Goal: Task Accomplishment & Management: Complete application form

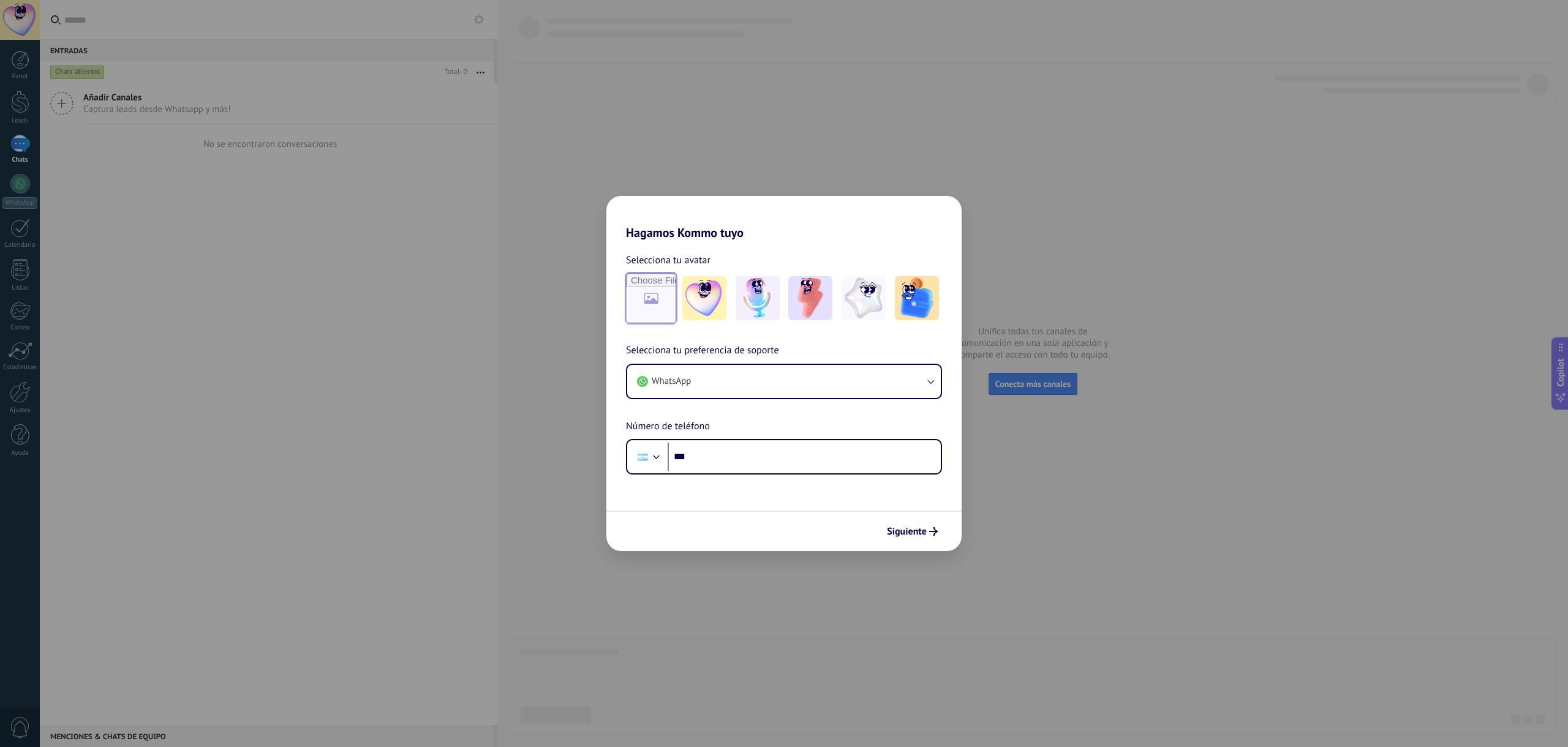
drag, startPoint x: 649, startPoint y: 301, endPoint x: 857, endPoint y: 343, distance: 212.2
click at [784, 342] on div "Selecciona tu avatar Selecciona tu preferencia de soporte WhatsApp Número de te…" at bounding box center [784, 357] width 355 height 234
click at [828, 303] on img at bounding box center [810, 298] width 44 height 44
drag, startPoint x: 698, startPoint y: 456, endPoint x: 728, endPoint y: 462, distance: 30.6
click at [698, 456] on input "***" at bounding box center [804, 456] width 273 height 28
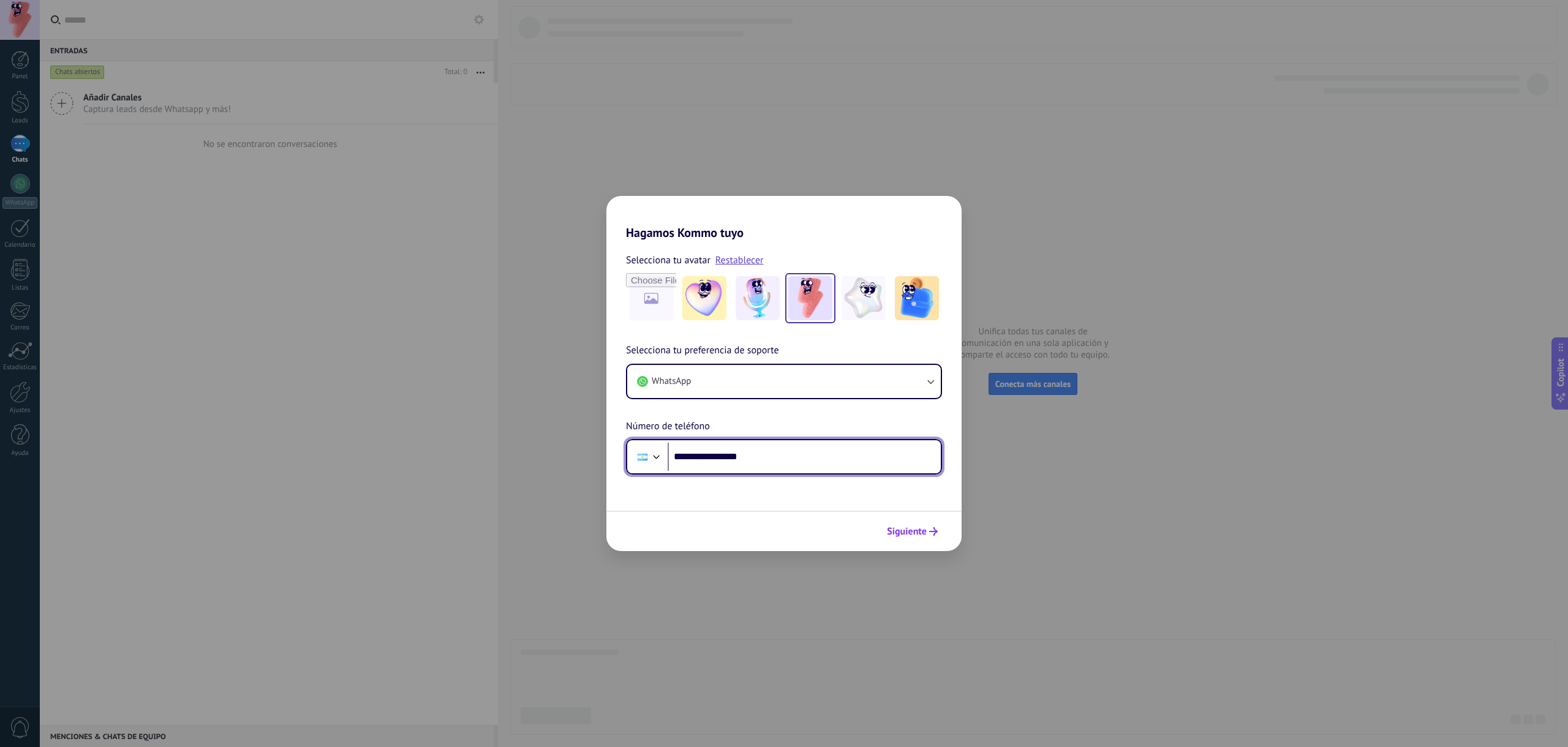
type input "**********"
click at [911, 535] on span "Siguiente" at bounding box center [907, 532] width 40 height 9
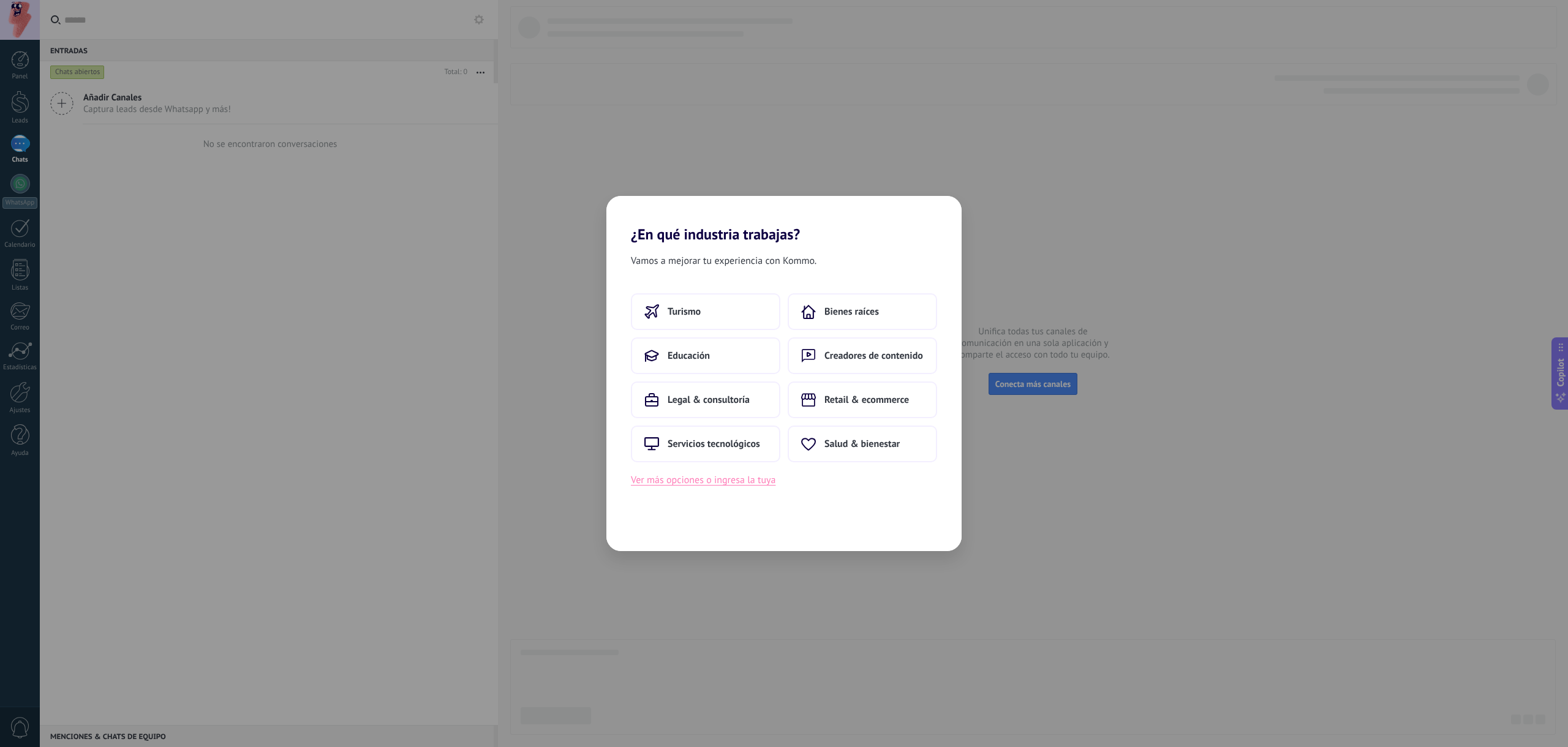
click at [695, 485] on button "Ver más opciones o ingresa la tuya" at bounding box center [703, 480] width 145 height 16
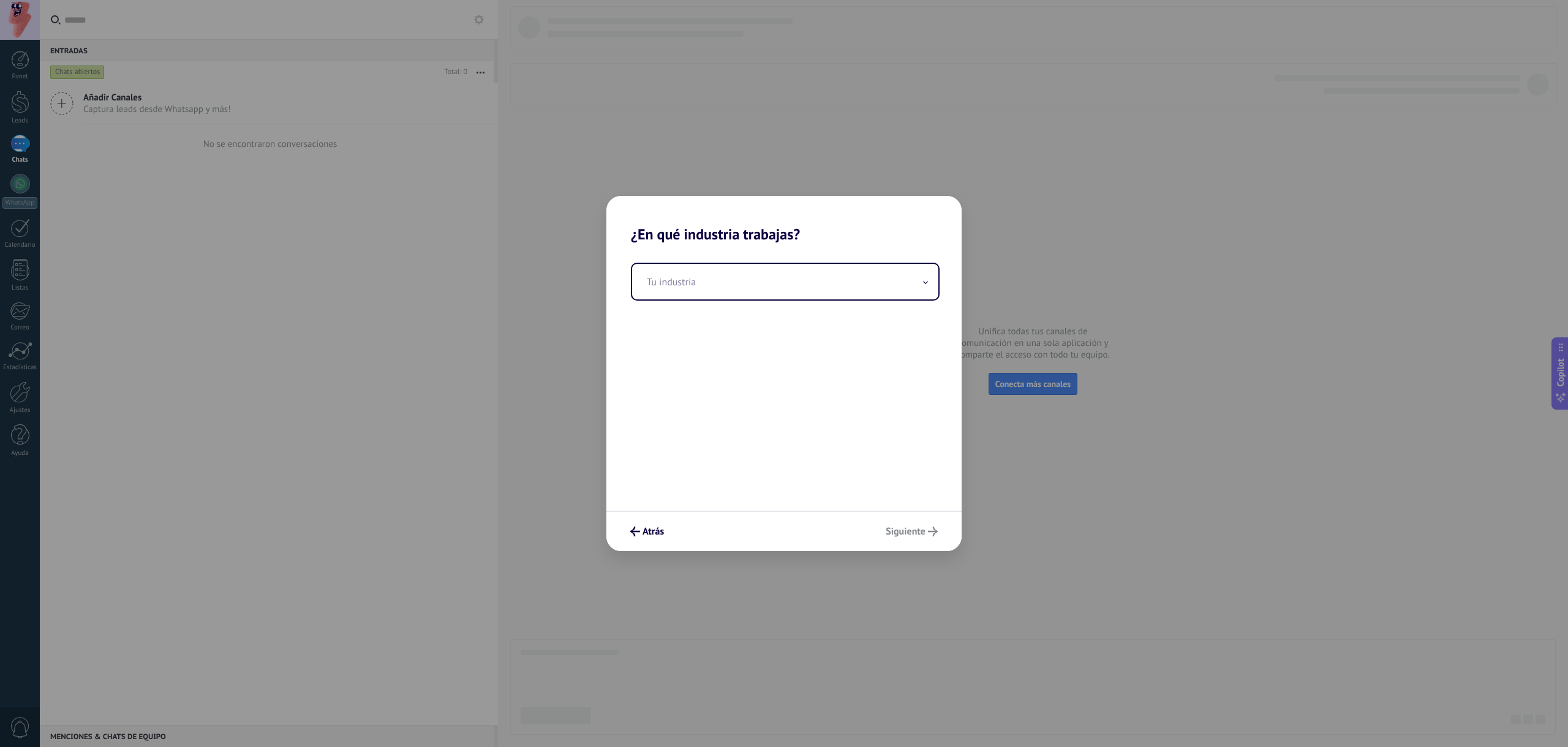
click at [691, 305] on div "Tu industria" at bounding box center [784, 377] width 355 height 268
click at [687, 283] on input "text" at bounding box center [785, 282] width 306 height 35
click at [705, 343] on div "Tu industria ******" at bounding box center [784, 377] width 355 height 268
click at [702, 291] on input "******" at bounding box center [785, 282] width 306 height 35
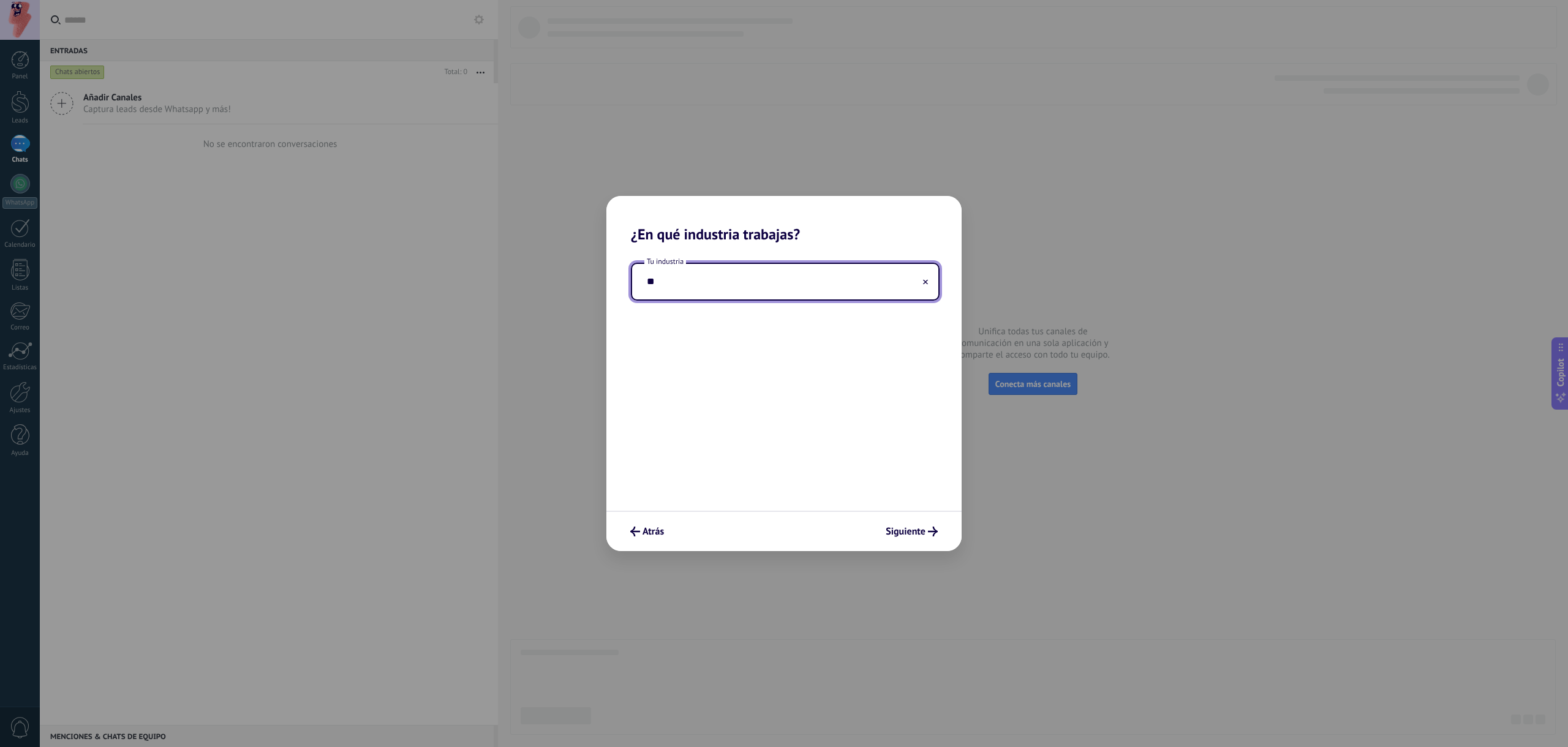
type input "*"
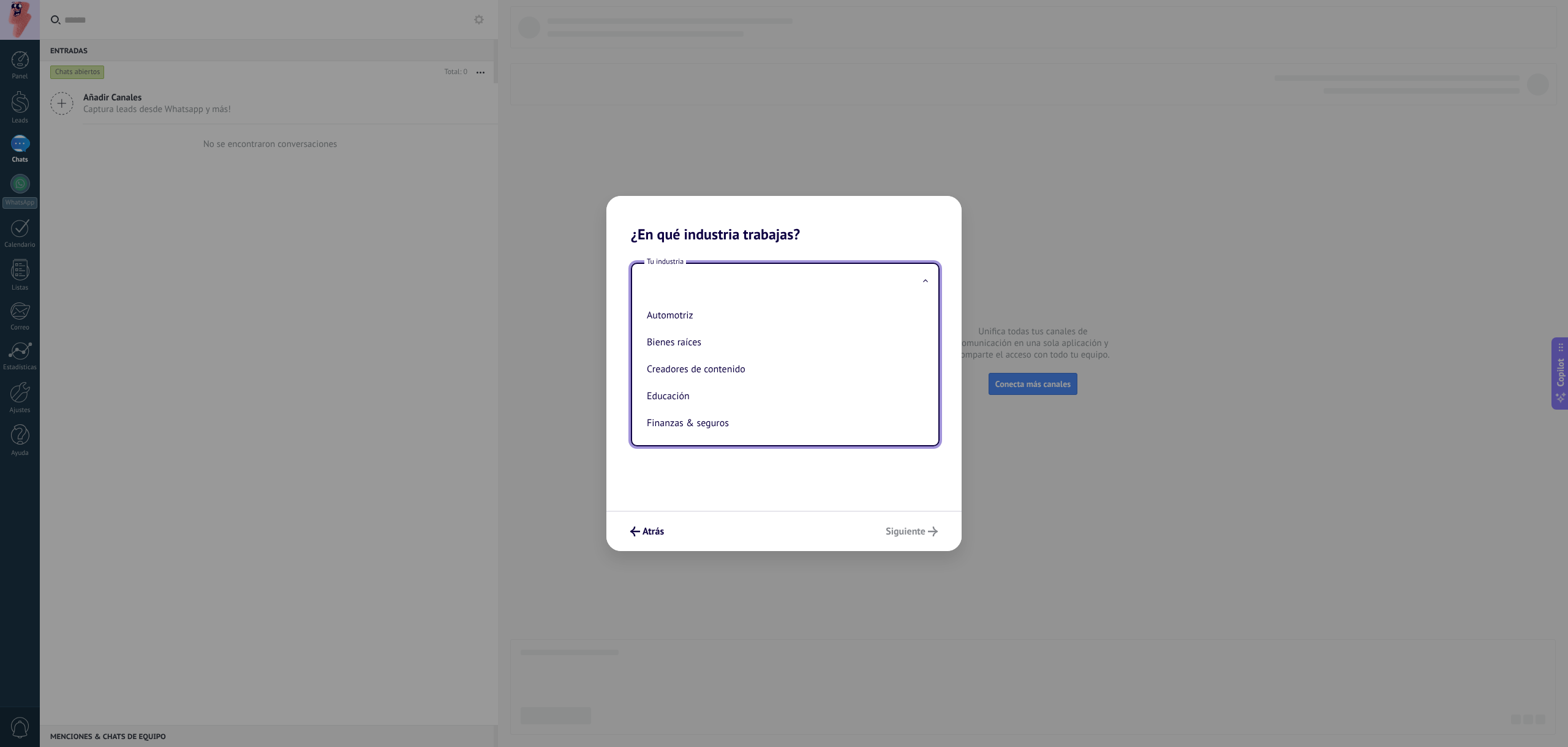
click at [688, 286] on input "text" at bounding box center [785, 282] width 306 height 35
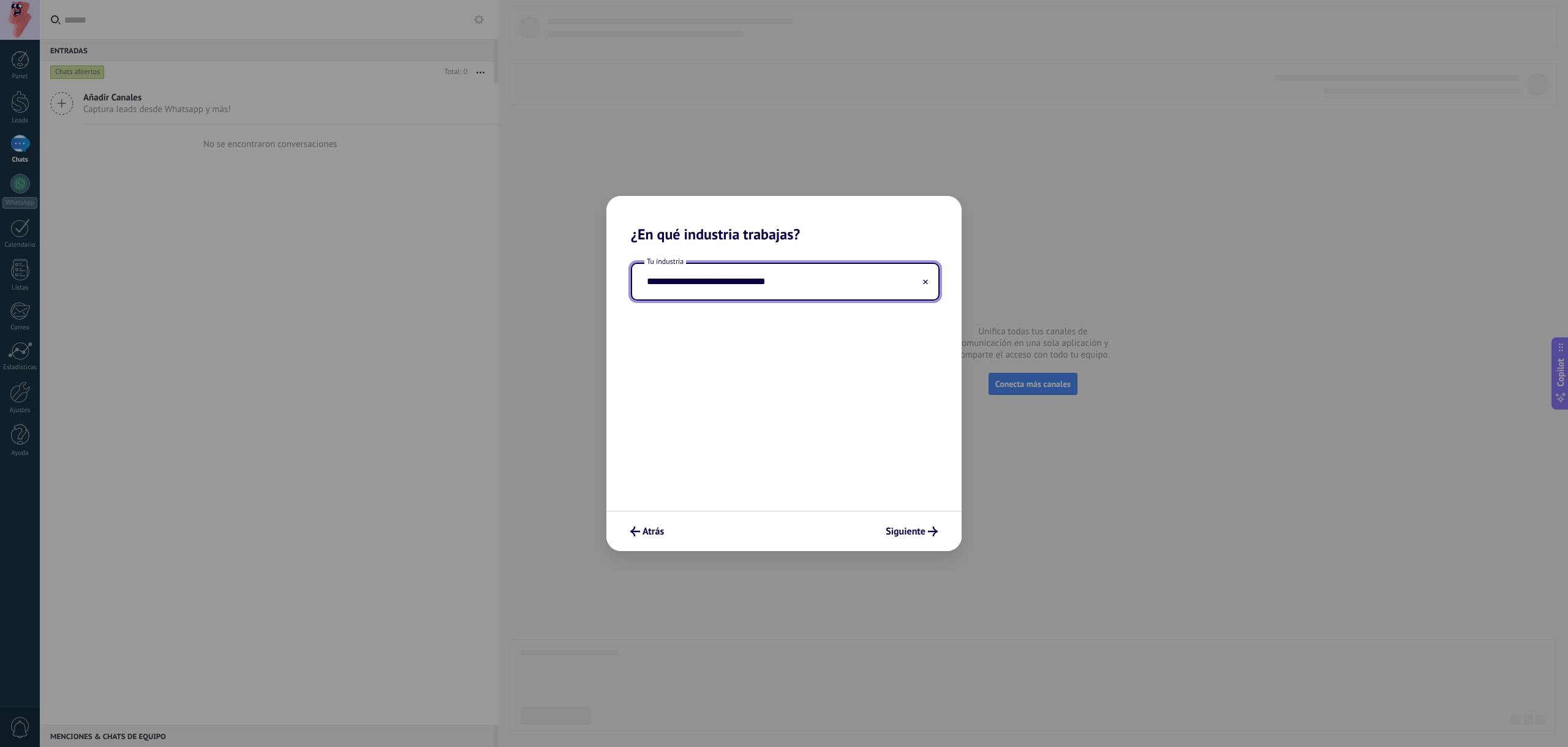
drag, startPoint x: 722, startPoint y: 283, endPoint x: 739, endPoint y: 287, distance: 17.5
click at [722, 283] on input "**********" at bounding box center [785, 282] width 306 height 35
type input "**********"
click at [901, 528] on span "Siguiente" at bounding box center [905, 532] width 40 height 9
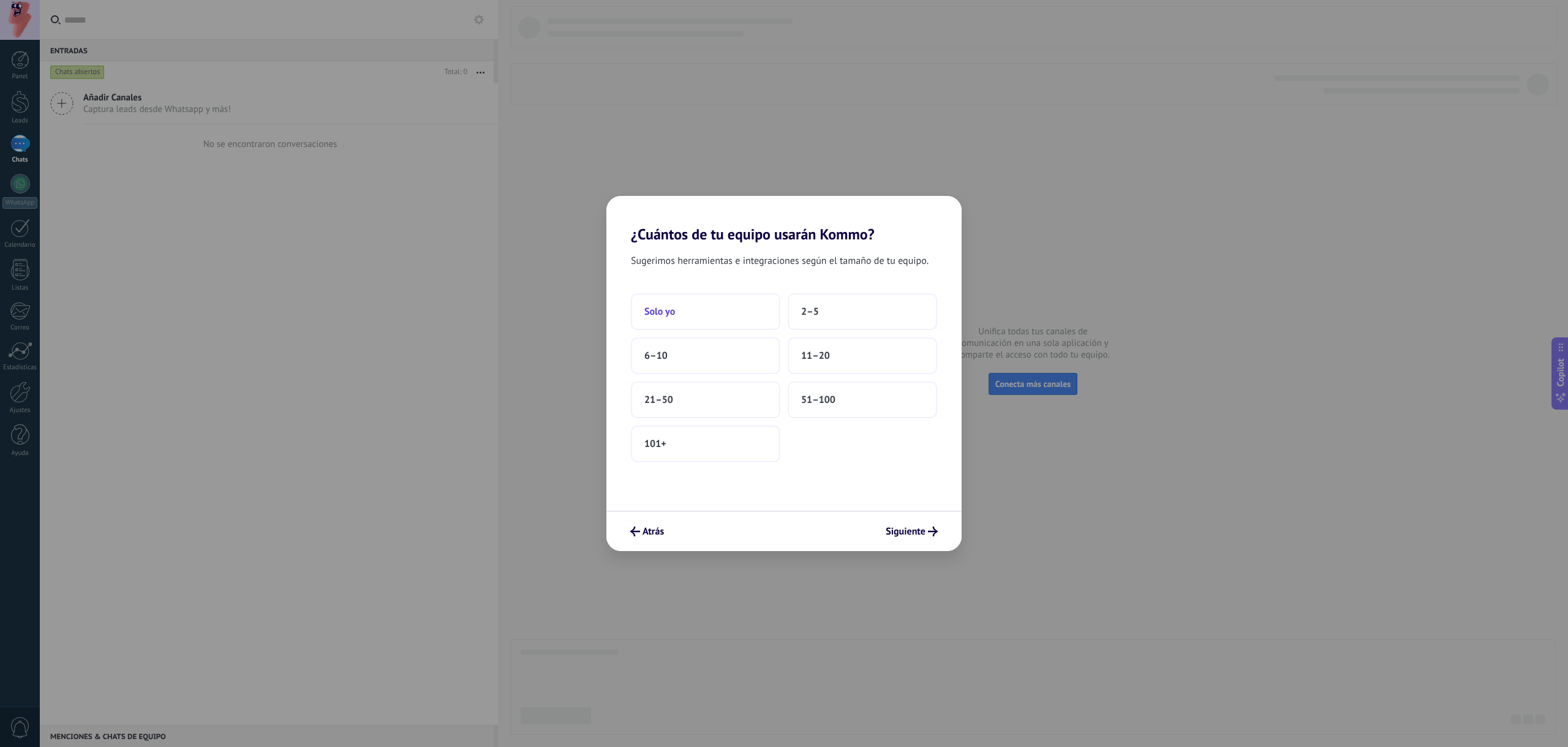
click at [714, 318] on button "Solo yo" at bounding box center [705, 312] width 150 height 37
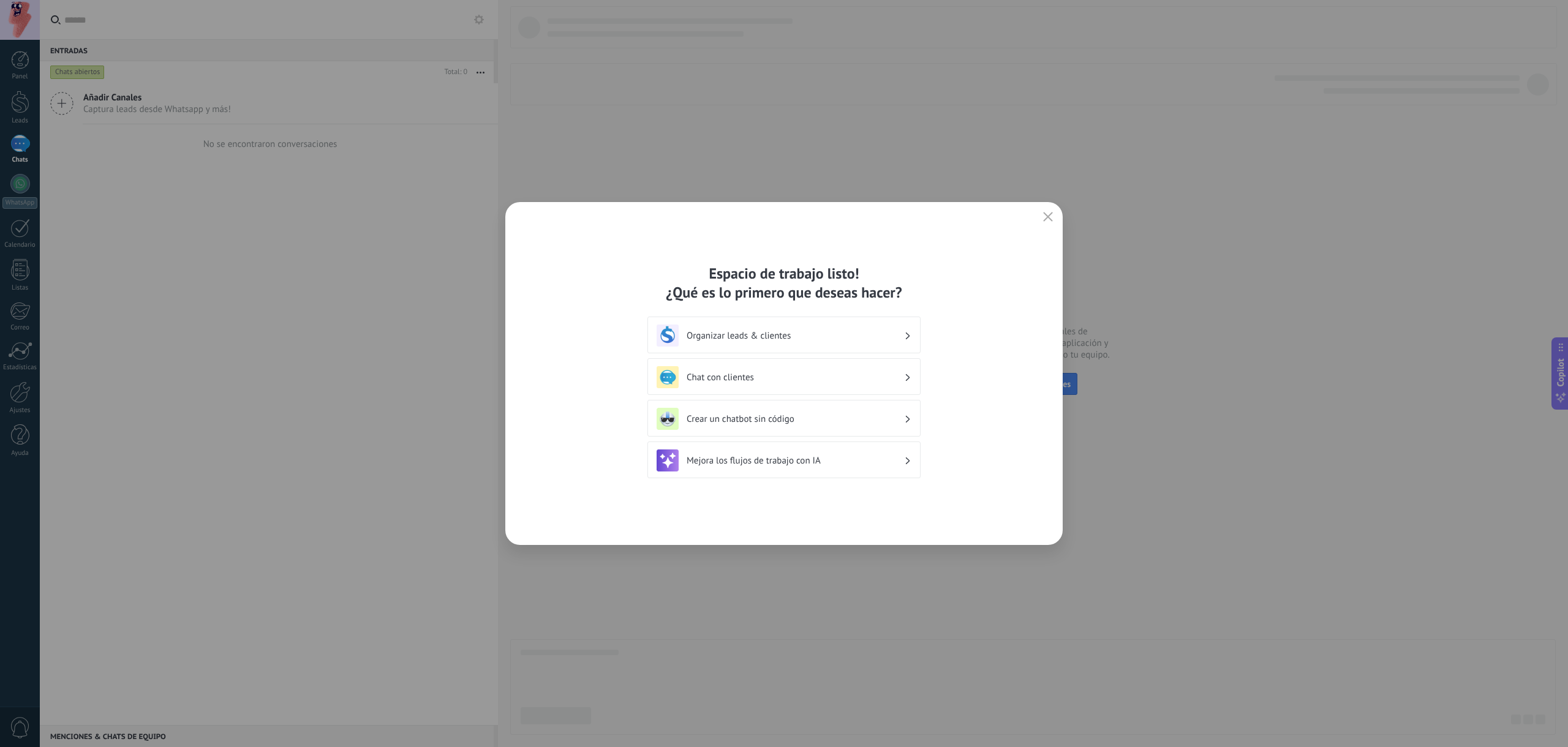
click at [810, 335] on h3 "Organizar leads & clientes" at bounding box center [795, 336] width 218 height 12
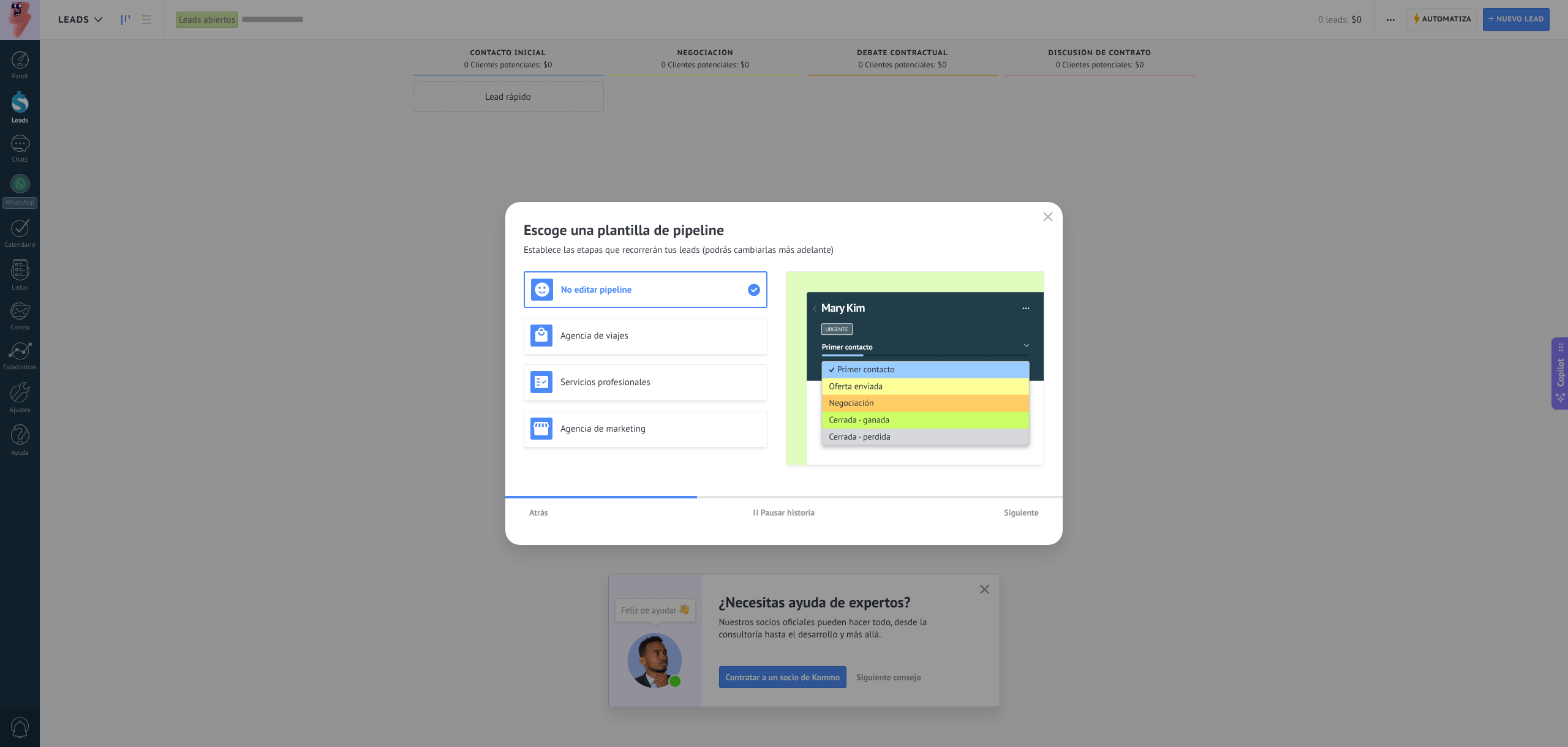
click at [533, 513] on span "Atrás" at bounding box center [539, 513] width 19 height 9
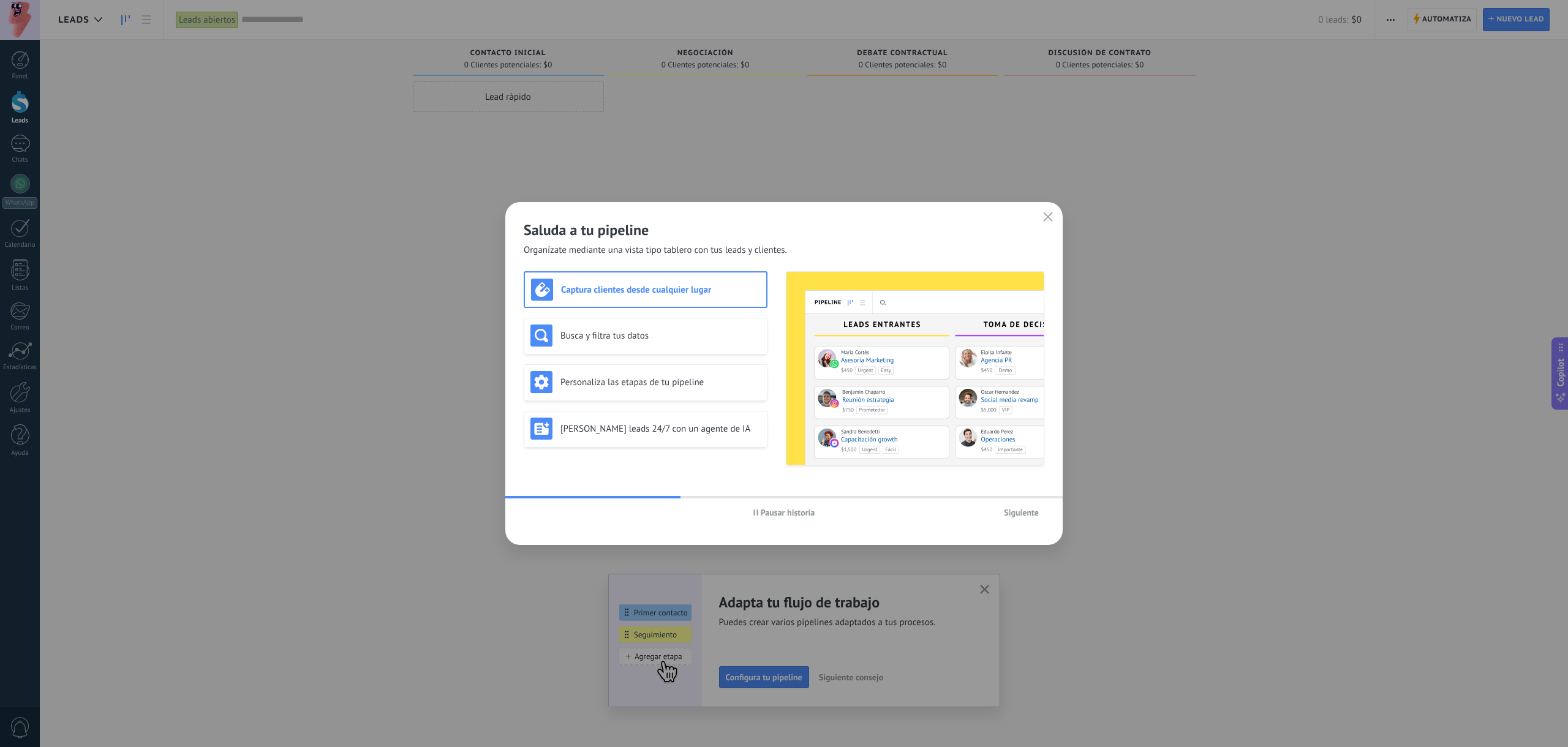
click at [556, 481] on div "Saluda a tu pipeline Organízate mediante una vista tipo tablero con tus leads y…" at bounding box center [784, 373] width 557 height 343
click at [763, 513] on span "Pausar historia" at bounding box center [788, 513] width 55 height 9
click at [687, 354] on div "Busca y filtra tus datos" at bounding box center [646, 336] width 244 height 37
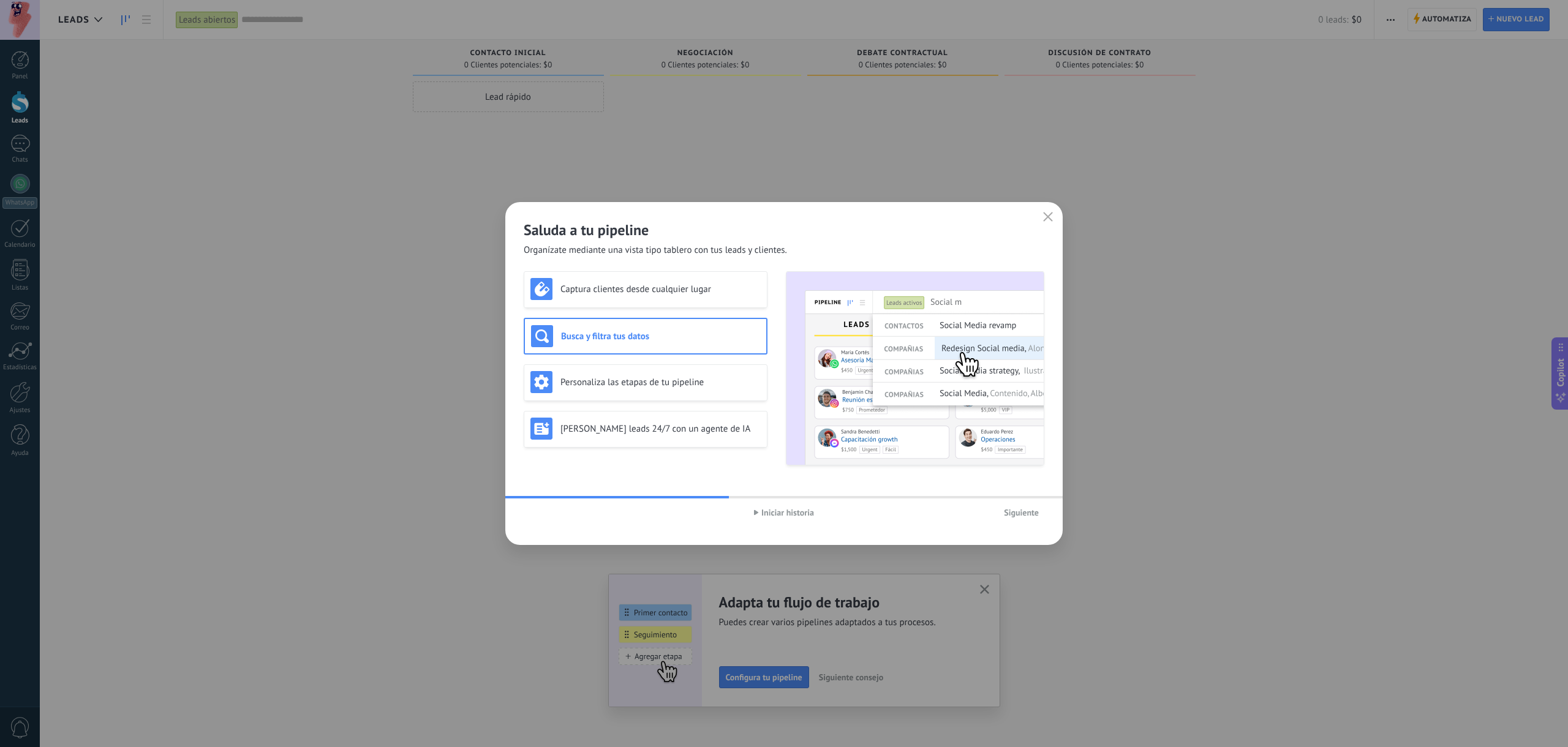
click at [638, 338] on h3 "Busca y filtra tus datos" at bounding box center [660, 336] width 199 height 12
click at [644, 386] on h3 "Personaliza las etapas de tu pipeline" at bounding box center [660, 383] width 200 height 12
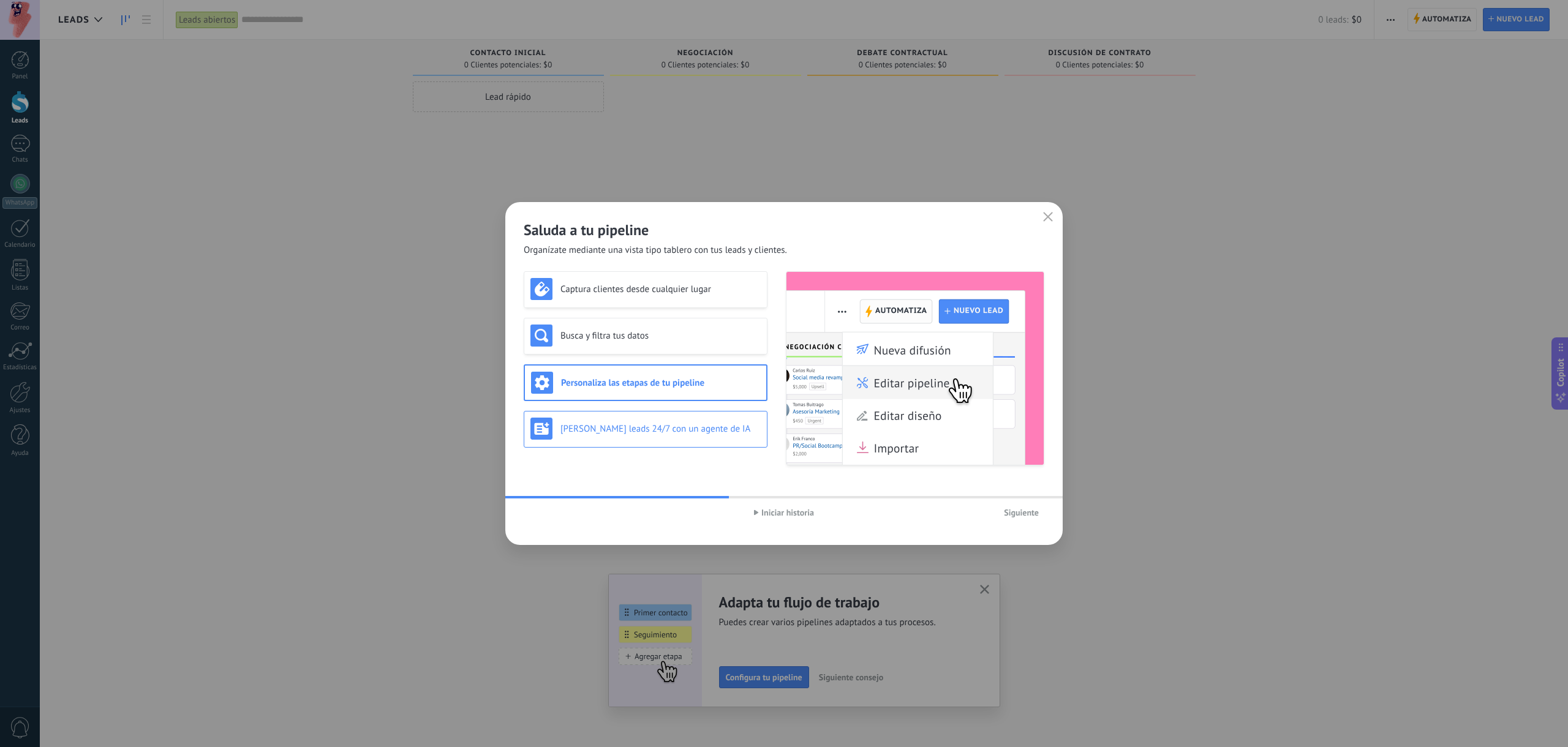
click at [627, 423] on h3 "[PERSON_NAME] leads 24/7 con un agente de IA" at bounding box center [660, 429] width 200 height 12
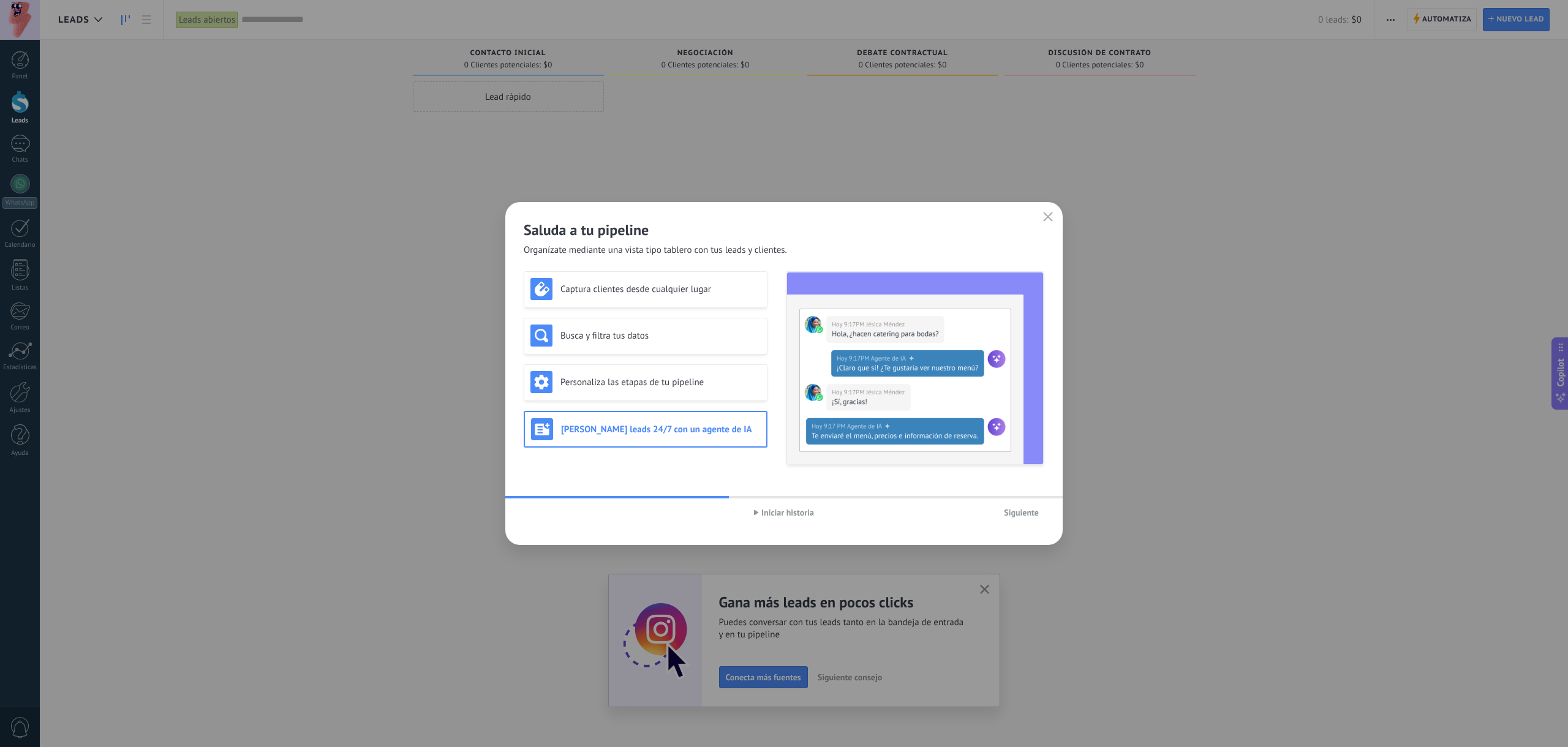
click at [813, 518] on button "Iniciar historia" at bounding box center [784, 512] width 71 height 18
click at [1012, 511] on span "Siguiente" at bounding box center [1021, 513] width 35 height 9
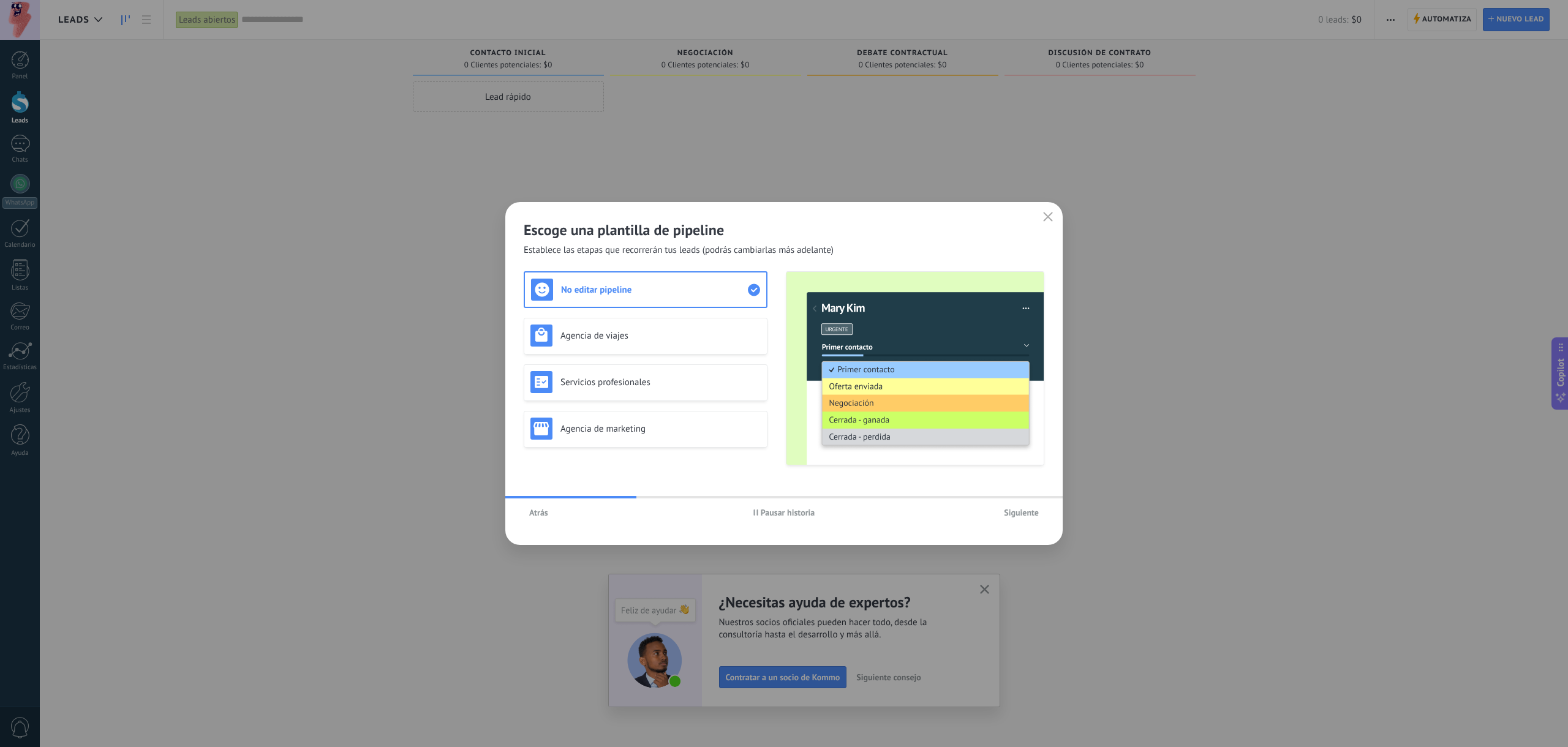
click at [778, 517] on span "Pausar historia" at bounding box center [788, 513] width 55 height 9
click at [638, 338] on h3 "Agencia de viajes" at bounding box center [660, 336] width 200 height 12
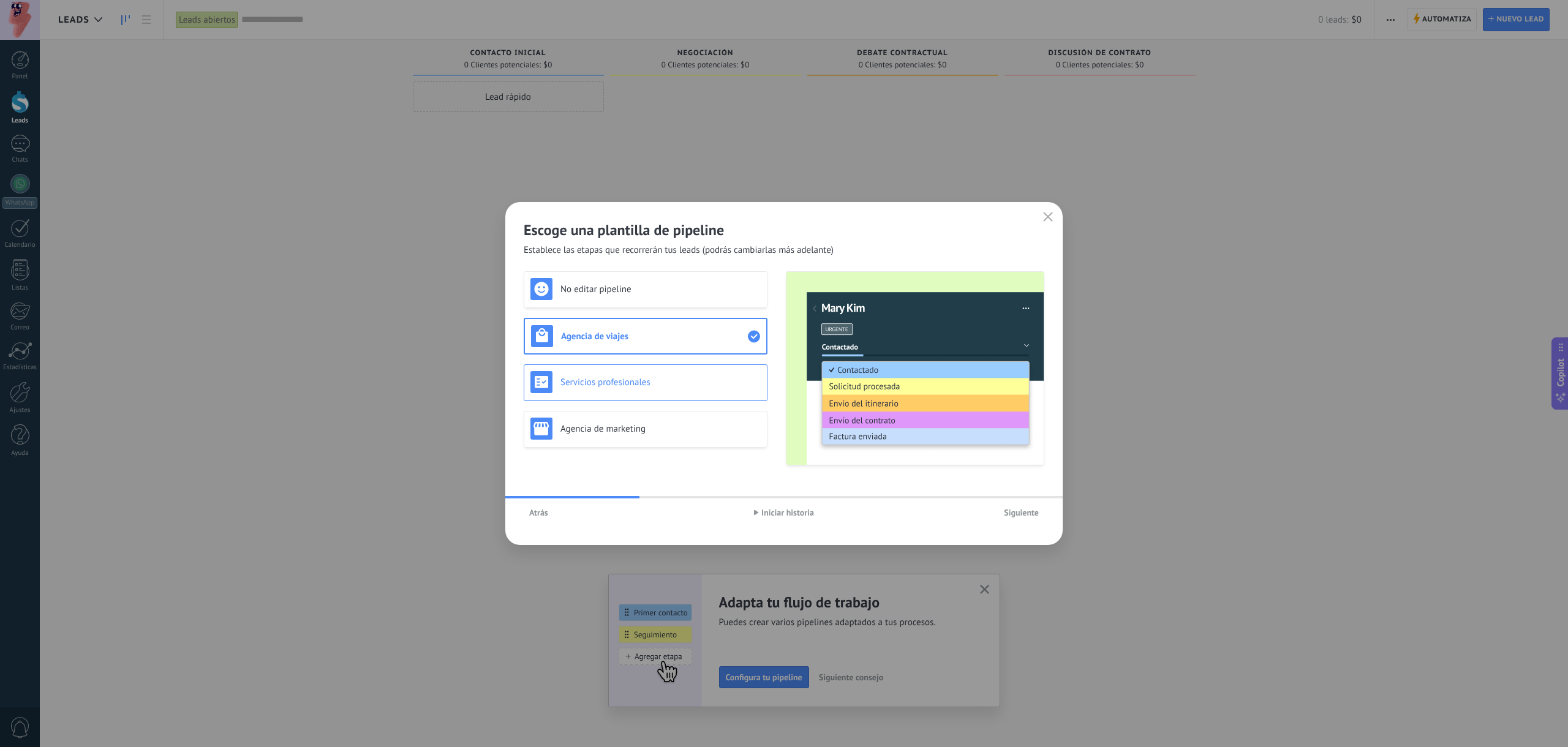
click at [664, 378] on h3 "Servicios profesionales" at bounding box center [660, 383] width 200 height 12
click at [649, 295] on div "No editar pipeline" at bounding box center [646, 289] width 230 height 22
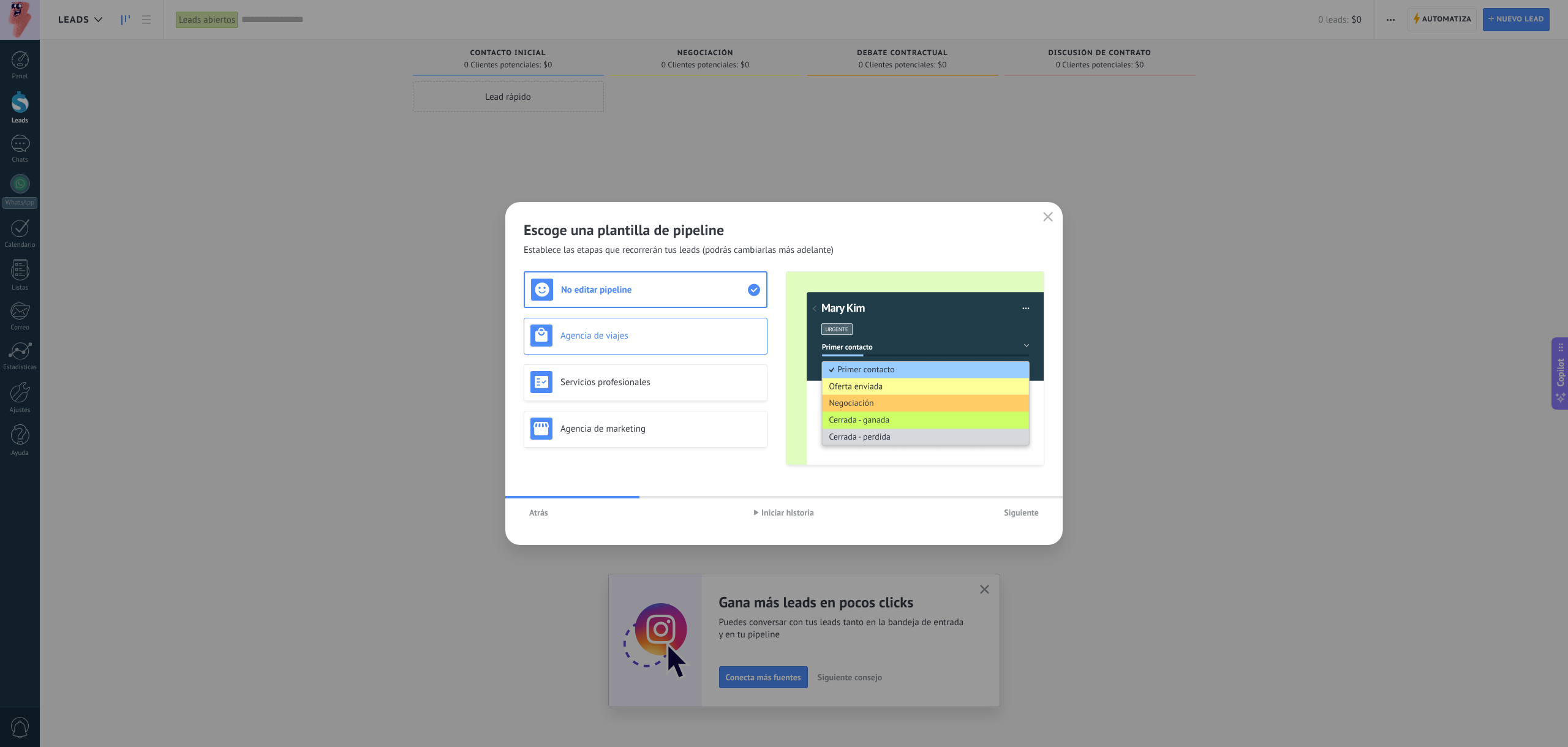
click at [645, 323] on div "Agencia de viajes" at bounding box center [646, 336] width 244 height 37
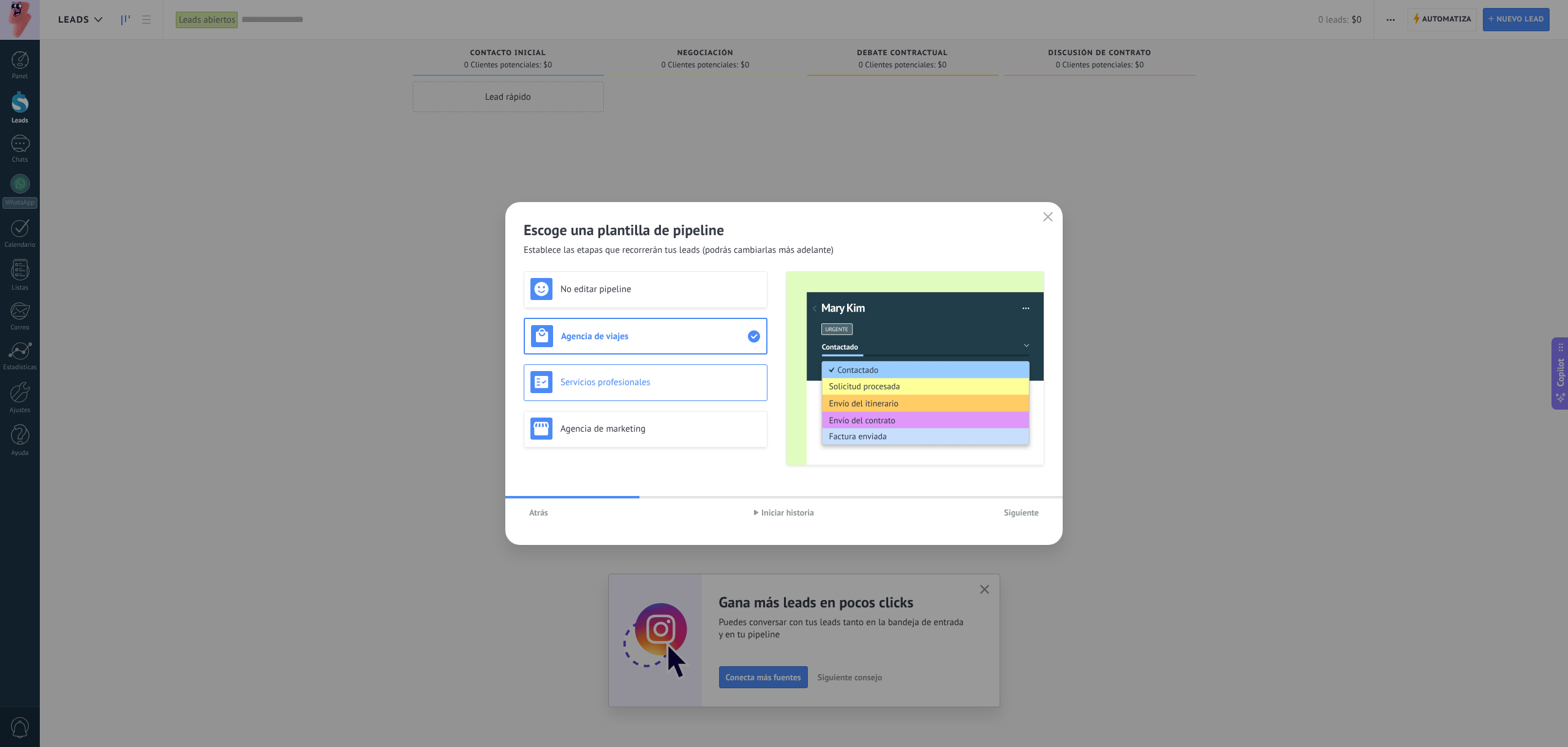
click at [643, 373] on div "Servicios profesionales" at bounding box center [646, 382] width 230 height 22
click at [635, 412] on div "Agencia de marketing" at bounding box center [646, 429] width 244 height 37
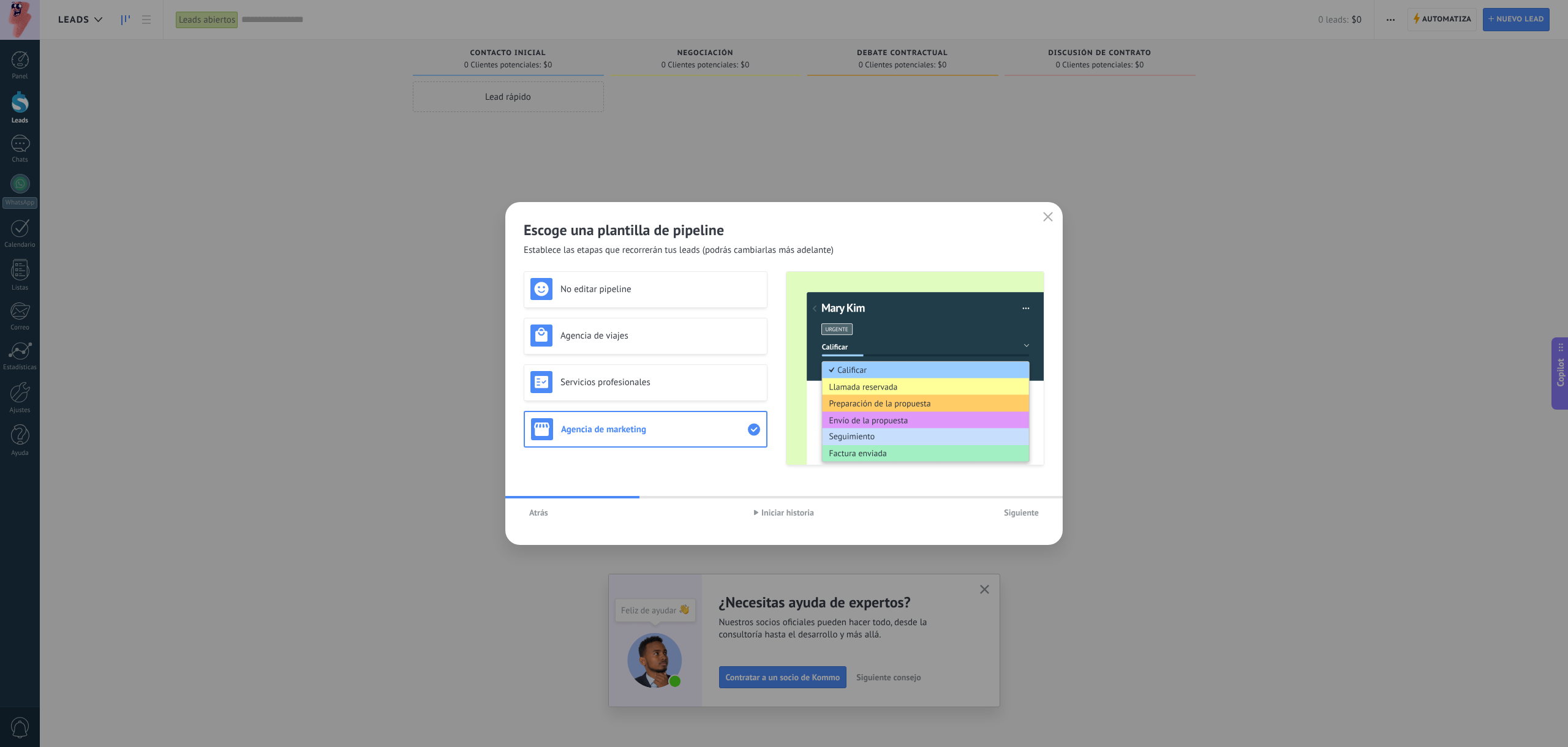
click at [1026, 513] on span "Siguiente" at bounding box center [1021, 513] width 35 height 9
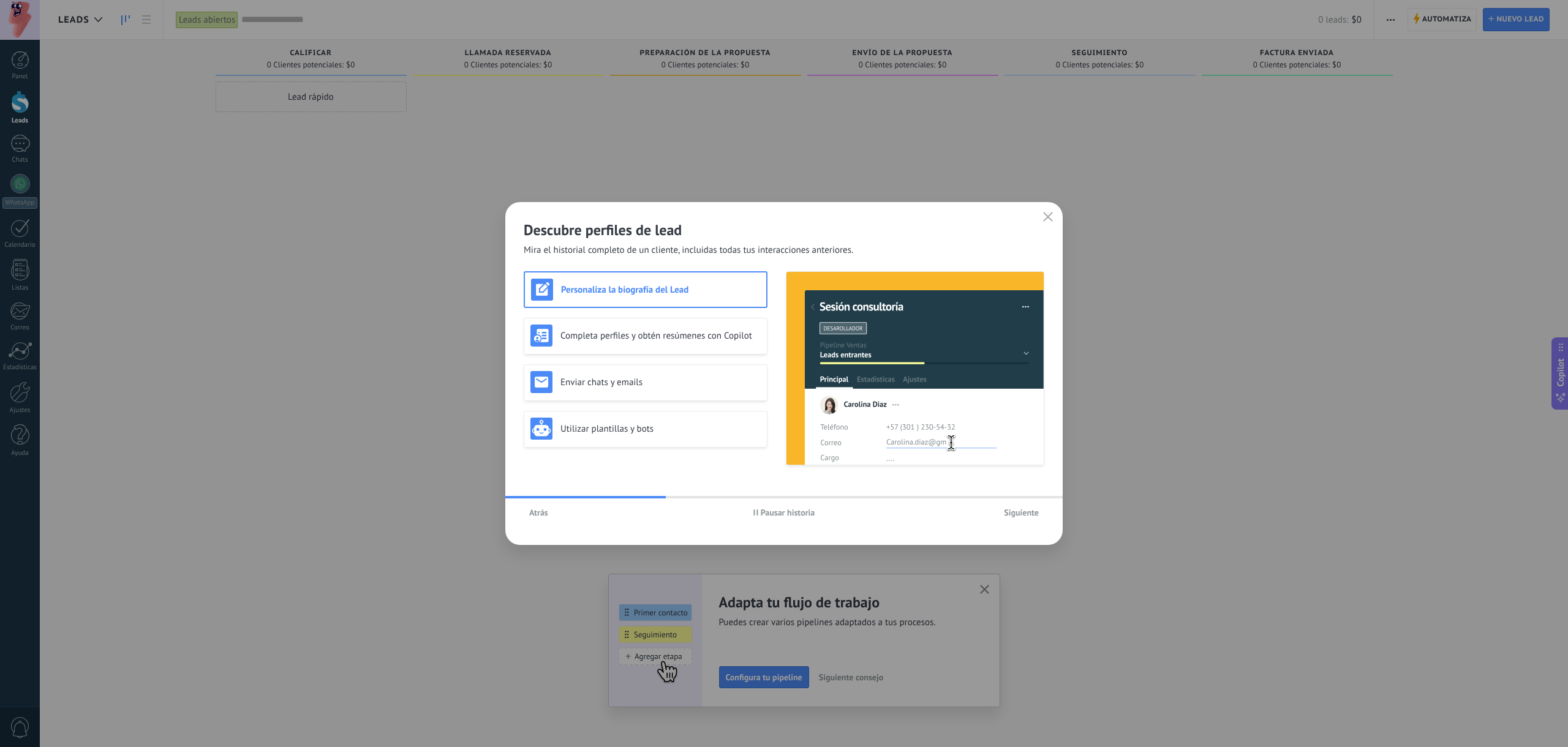
click at [651, 291] on h3 "Personaliza la biografía del Lead" at bounding box center [660, 290] width 199 height 12
click at [776, 512] on span "Pausar historia" at bounding box center [788, 513] width 55 height 9
click at [640, 333] on h3 "Completa perfiles y obtén resúmenes con Copilot" at bounding box center [660, 336] width 200 height 12
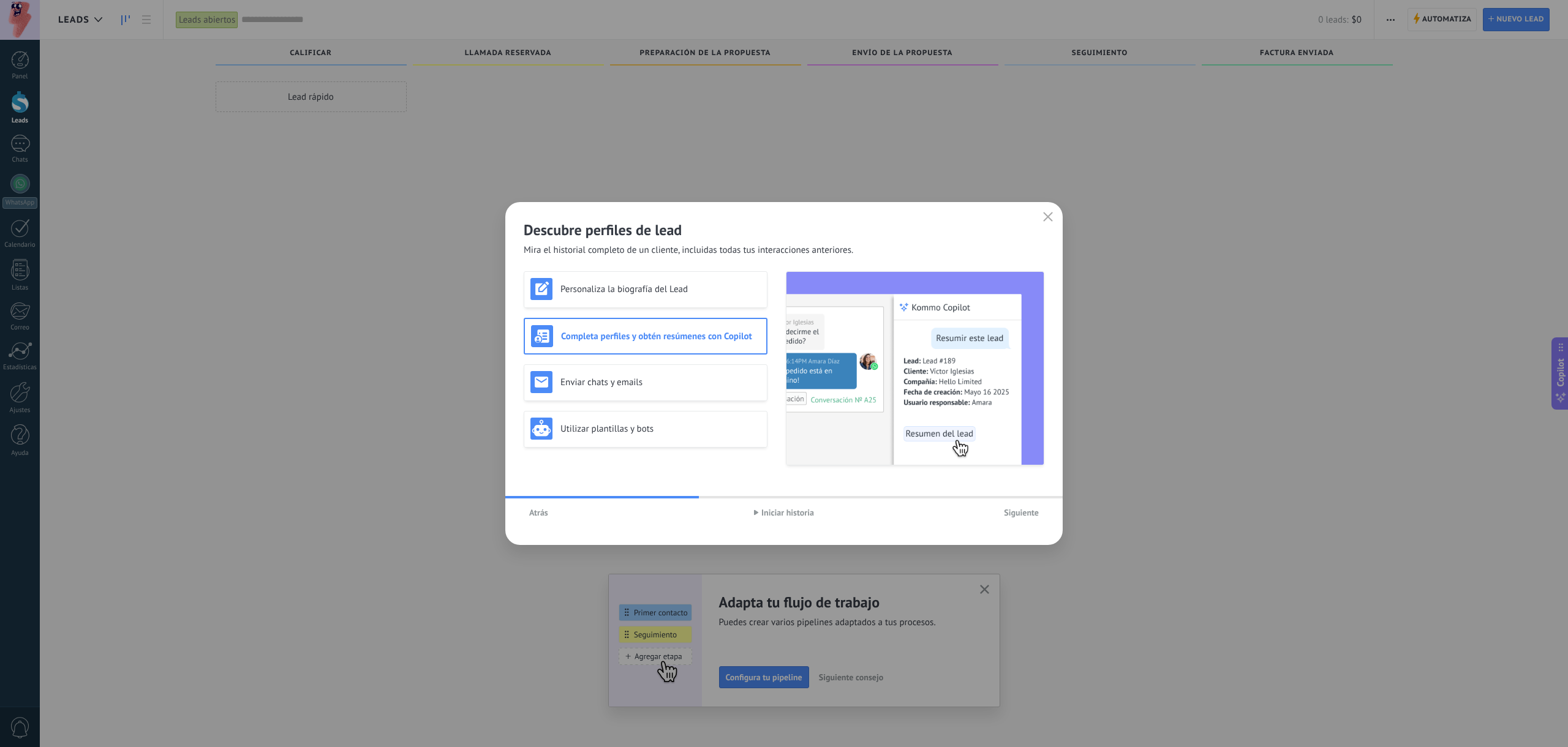
scroll to position [4, 0]
click at [633, 380] on h3 "Enviar chats y emails" at bounding box center [660, 383] width 200 height 12
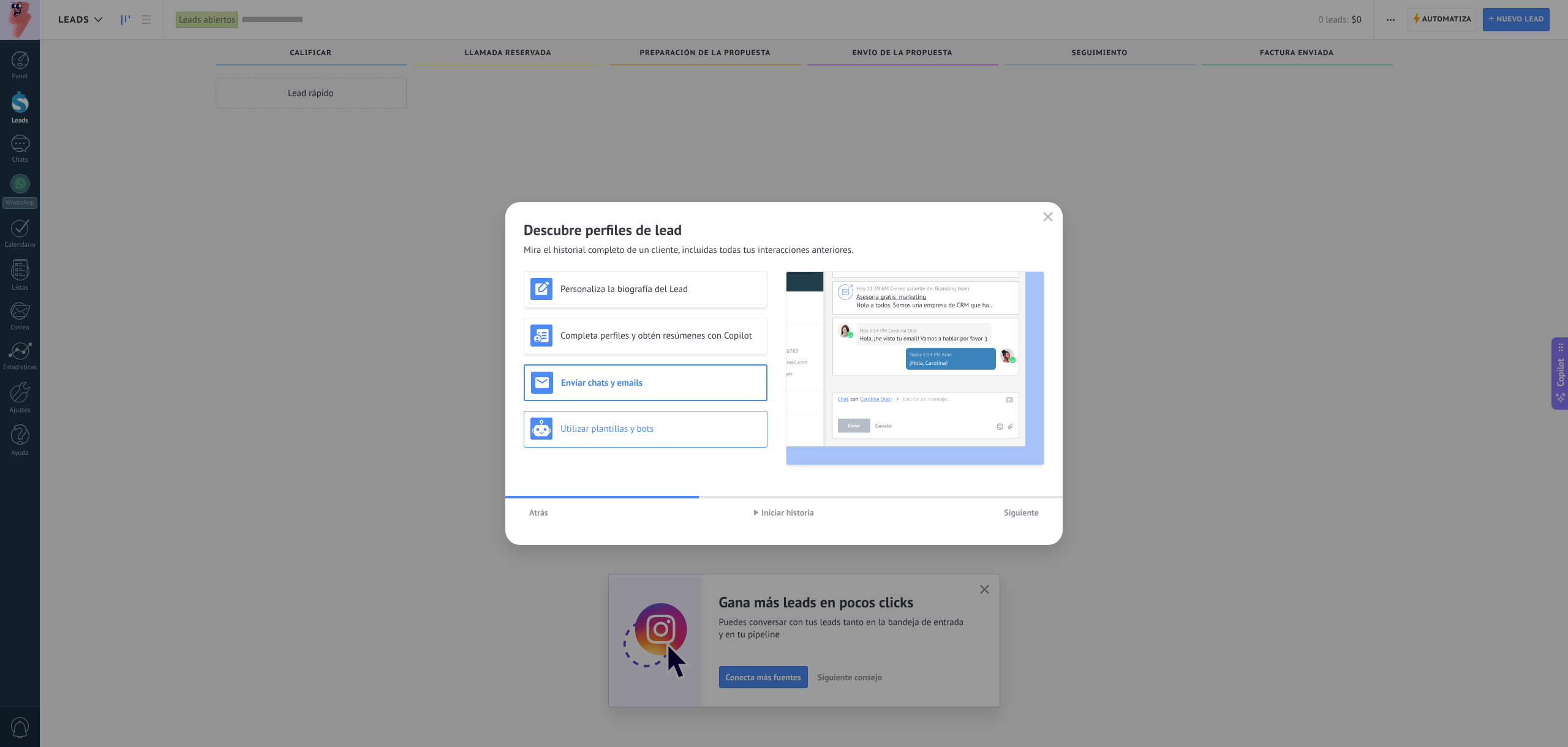
click at [670, 428] on h3 "Utilizar plantillas y bots" at bounding box center [660, 429] width 200 height 12
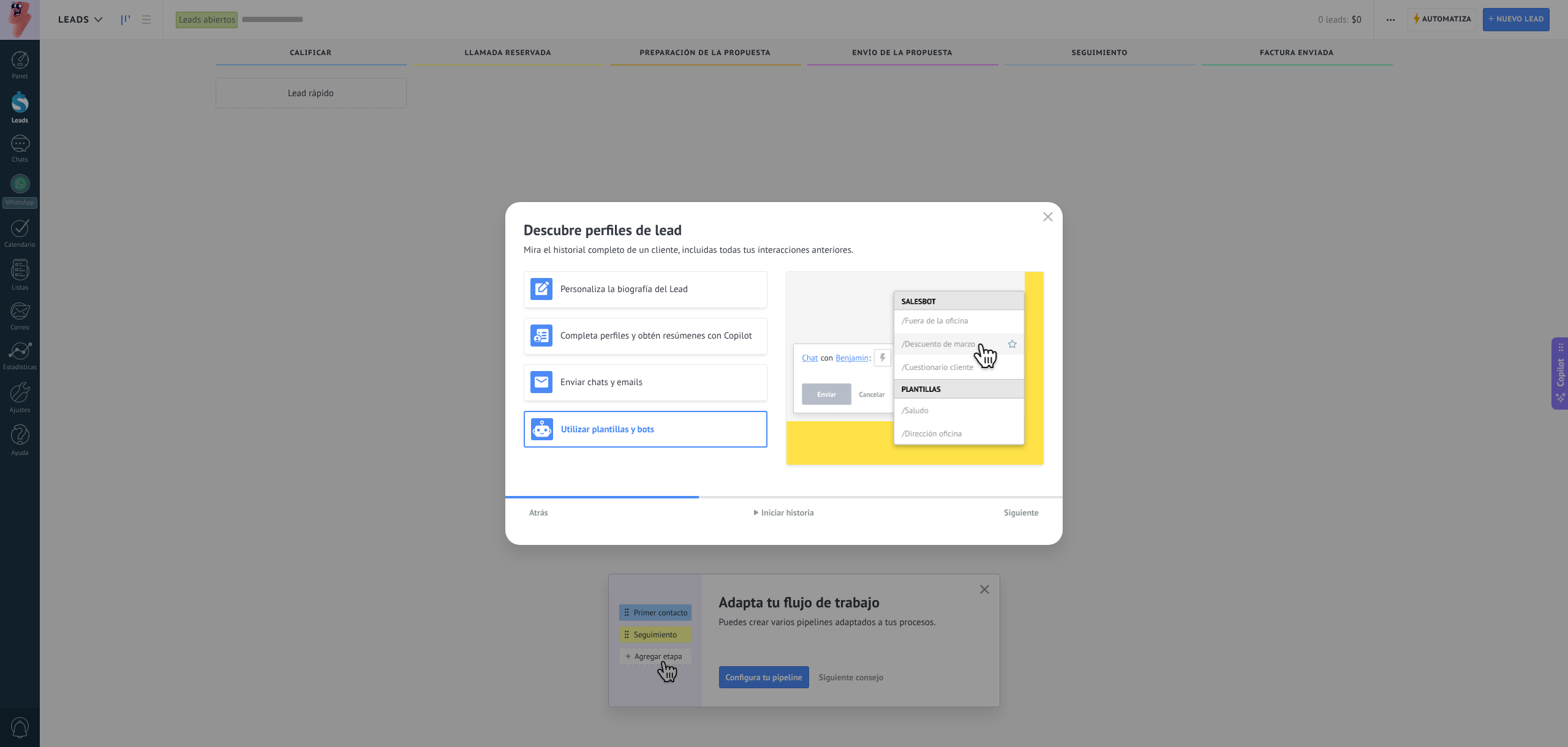
click at [792, 510] on span "Iniciar historia" at bounding box center [787, 513] width 52 height 9
click at [1022, 513] on span "Siguiente" at bounding box center [1021, 513] width 35 height 9
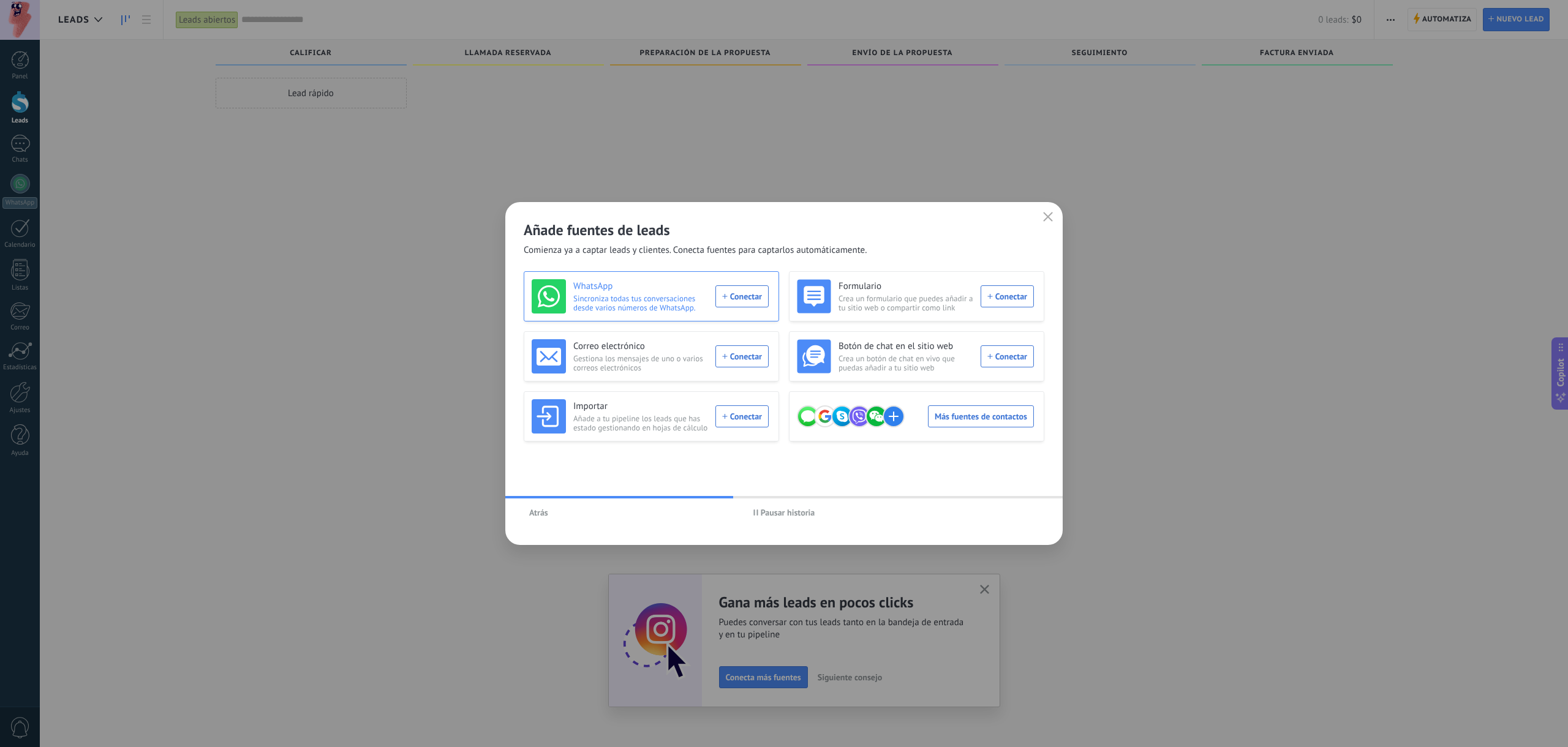
click at [742, 297] on div "WhatsApp Sincroniza todas tus conversaciones desde varios números de WhatsApp. …" at bounding box center [650, 296] width 237 height 34
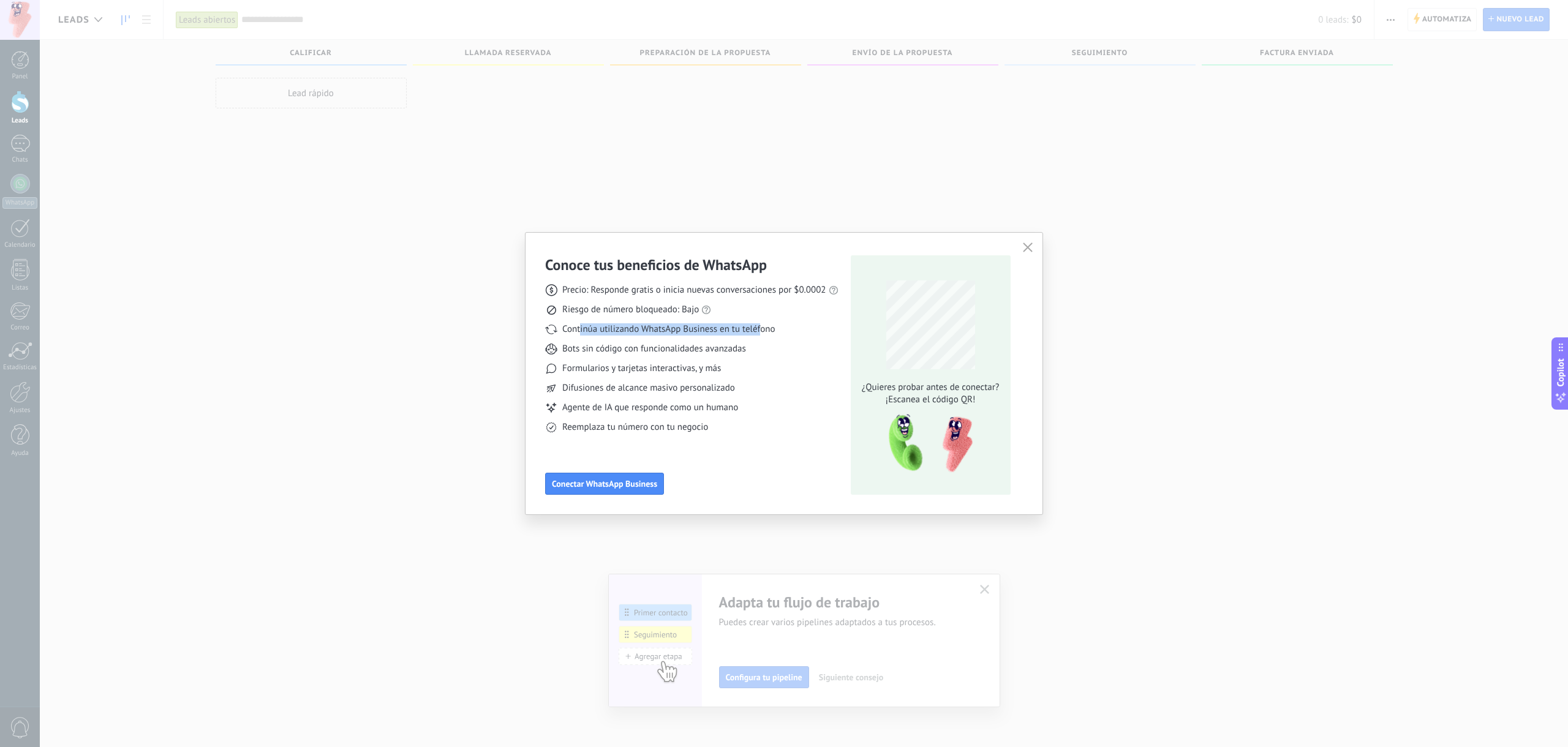
drag, startPoint x: 579, startPoint y: 327, endPoint x: 766, endPoint y: 333, distance: 187.1
click at [763, 333] on span "Continúa utilizando WhatsApp Business en tu teléfono" at bounding box center [669, 329] width 213 height 13
click at [607, 484] on span "Conectar WhatsApp Business" at bounding box center [604, 484] width 106 height 9
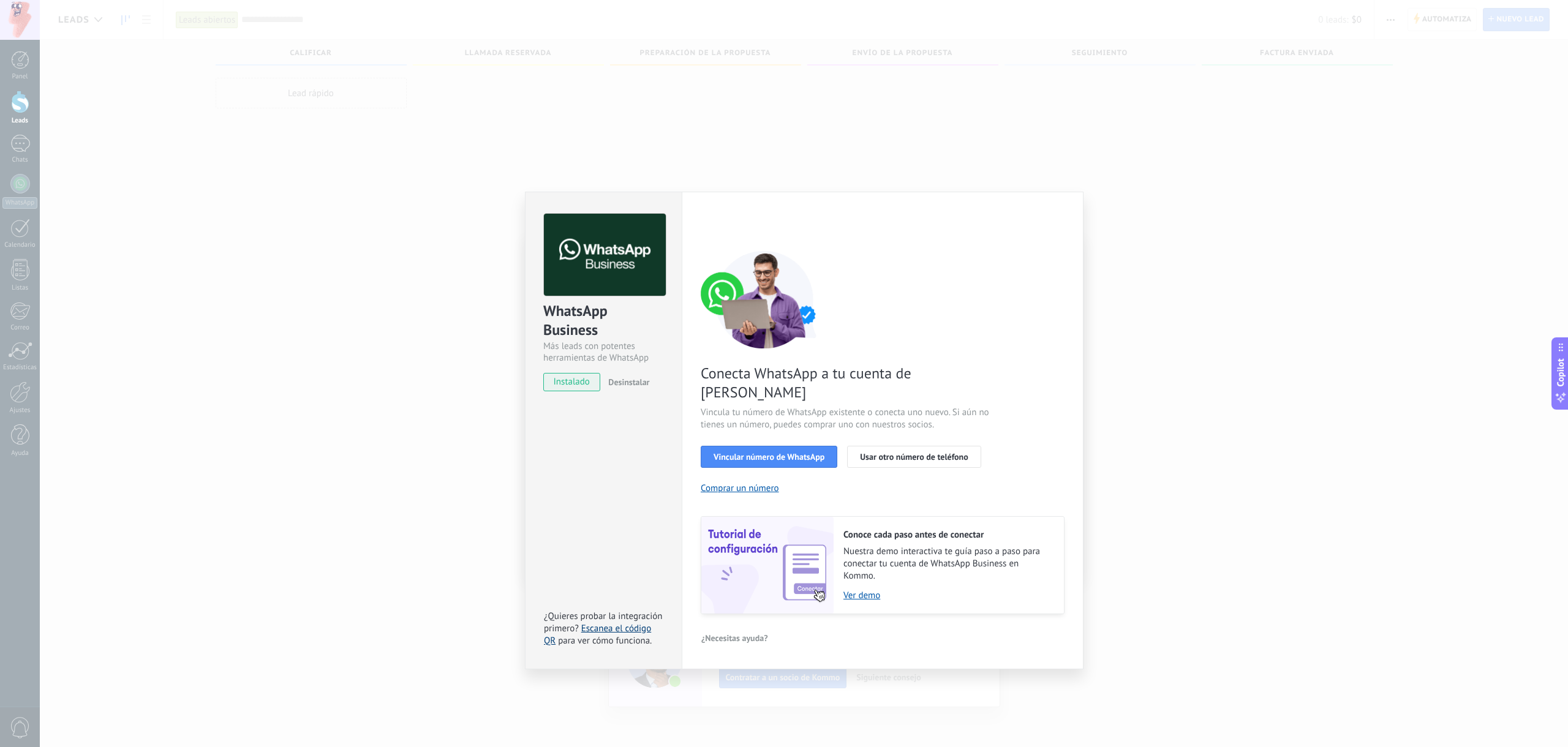
click at [605, 622] on link "Escanea el código QR" at bounding box center [597, 634] width 107 height 24
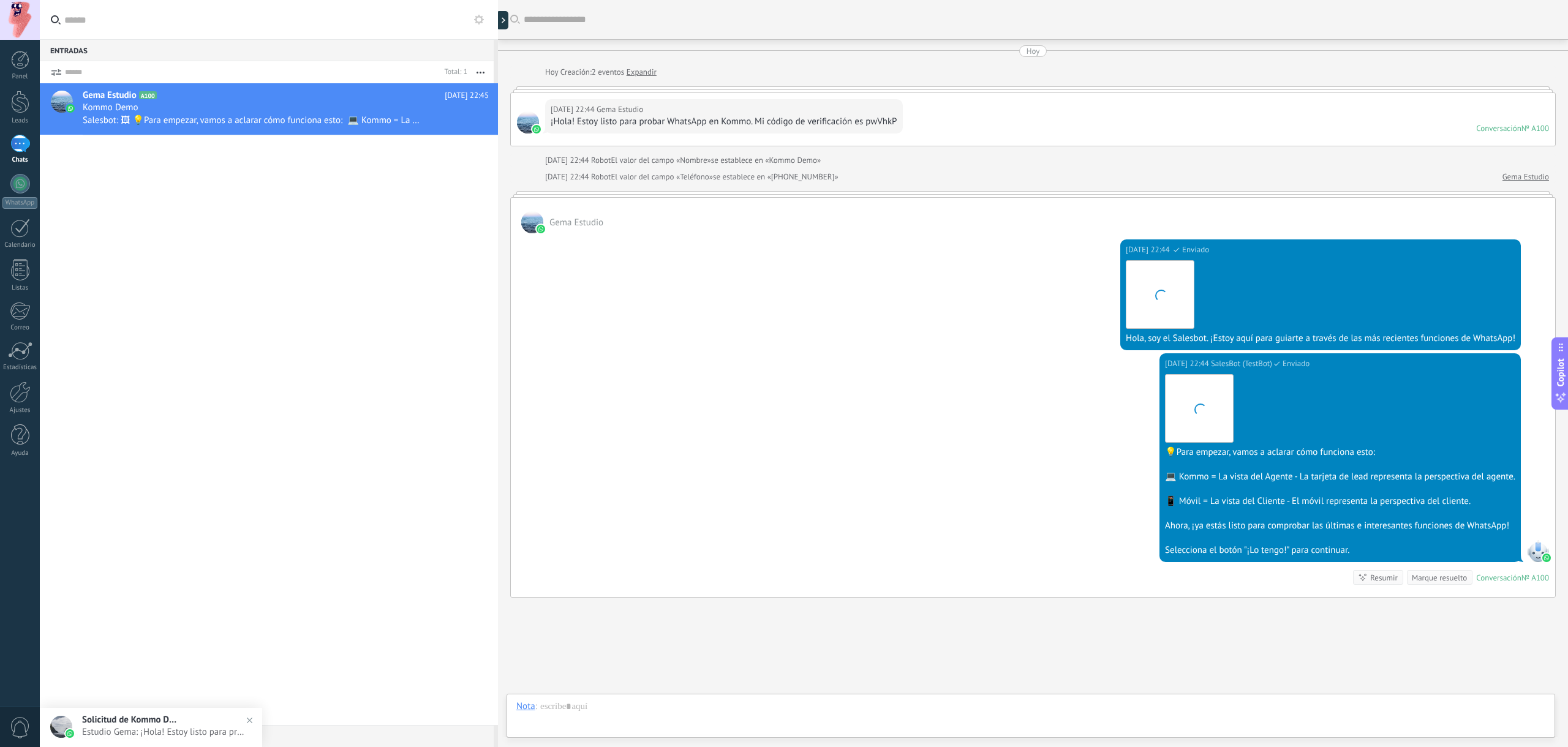
scroll to position [18, 0]
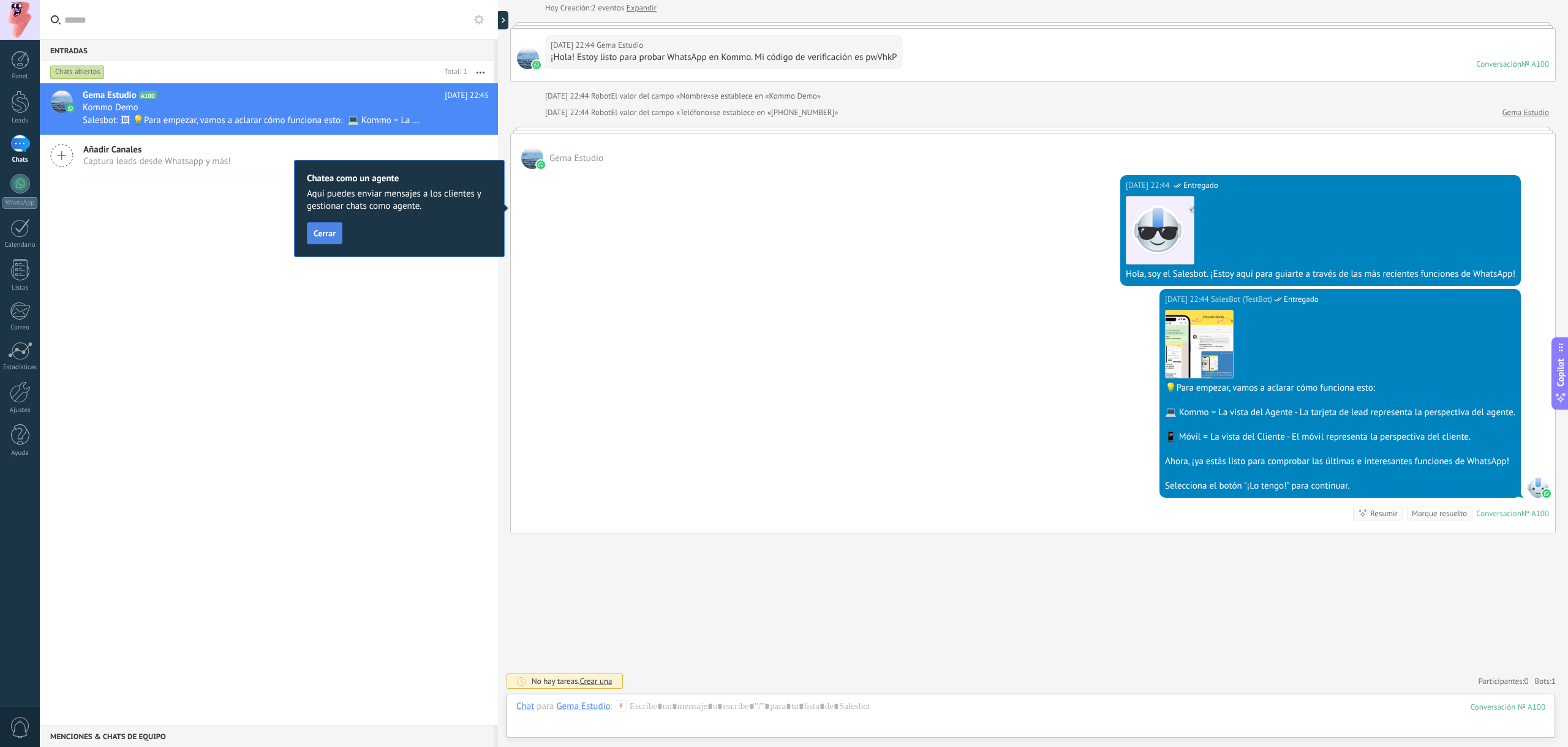
click at [332, 232] on span "Cerrar" at bounding box center [325, 233] width 22 height 9
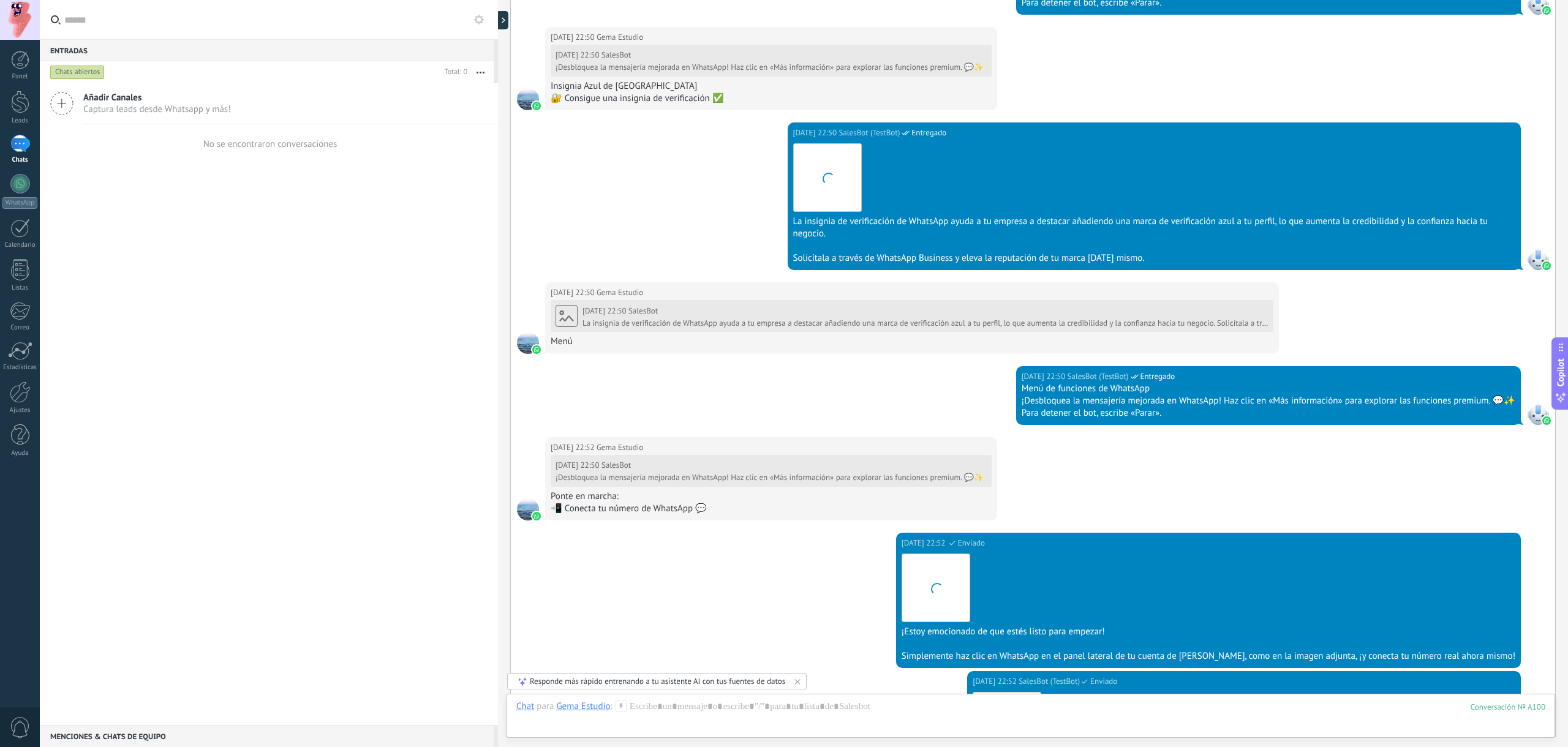
scroll to position [3504, 0]
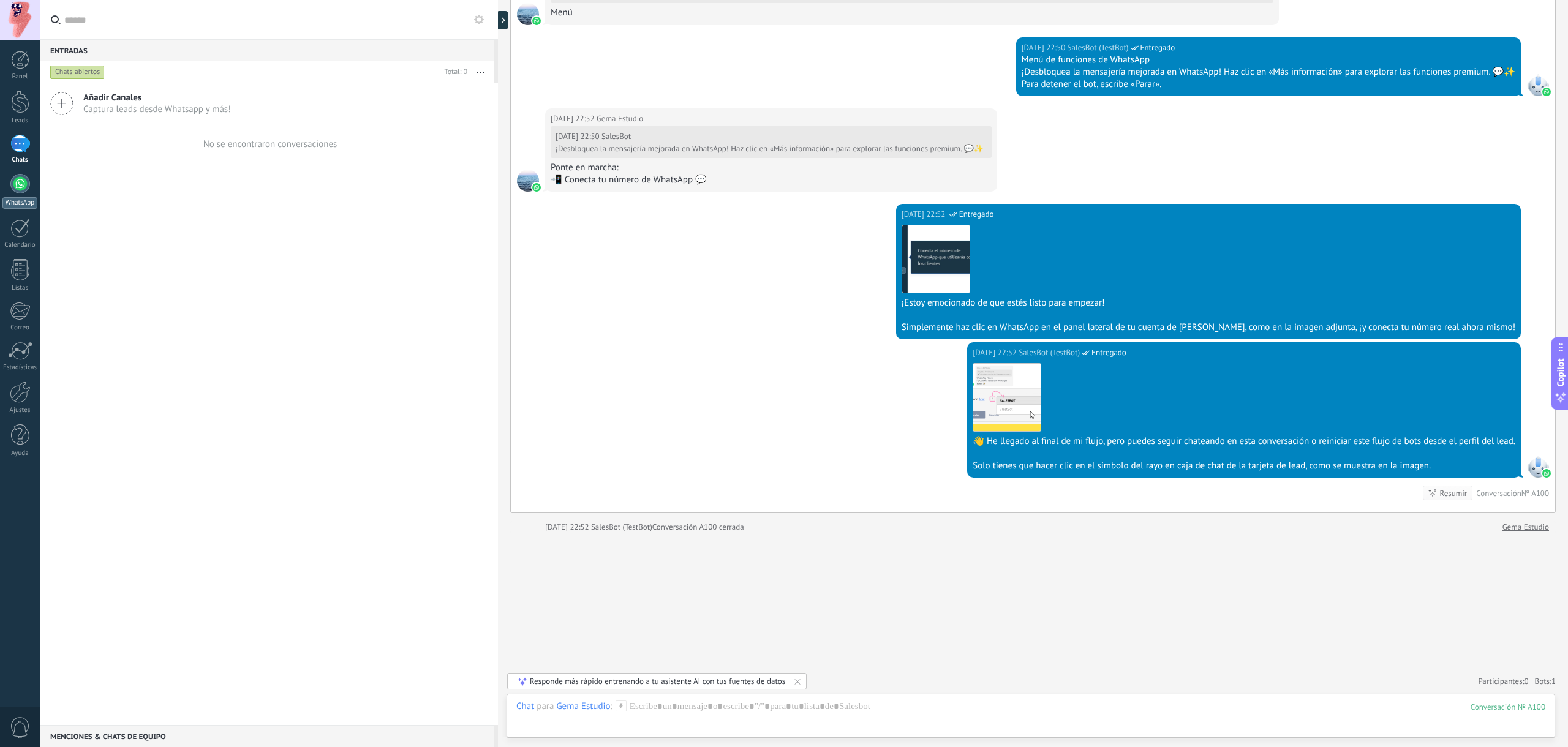
click at [12, 182] on div at bounding box center [20, 184] width 20 height 20
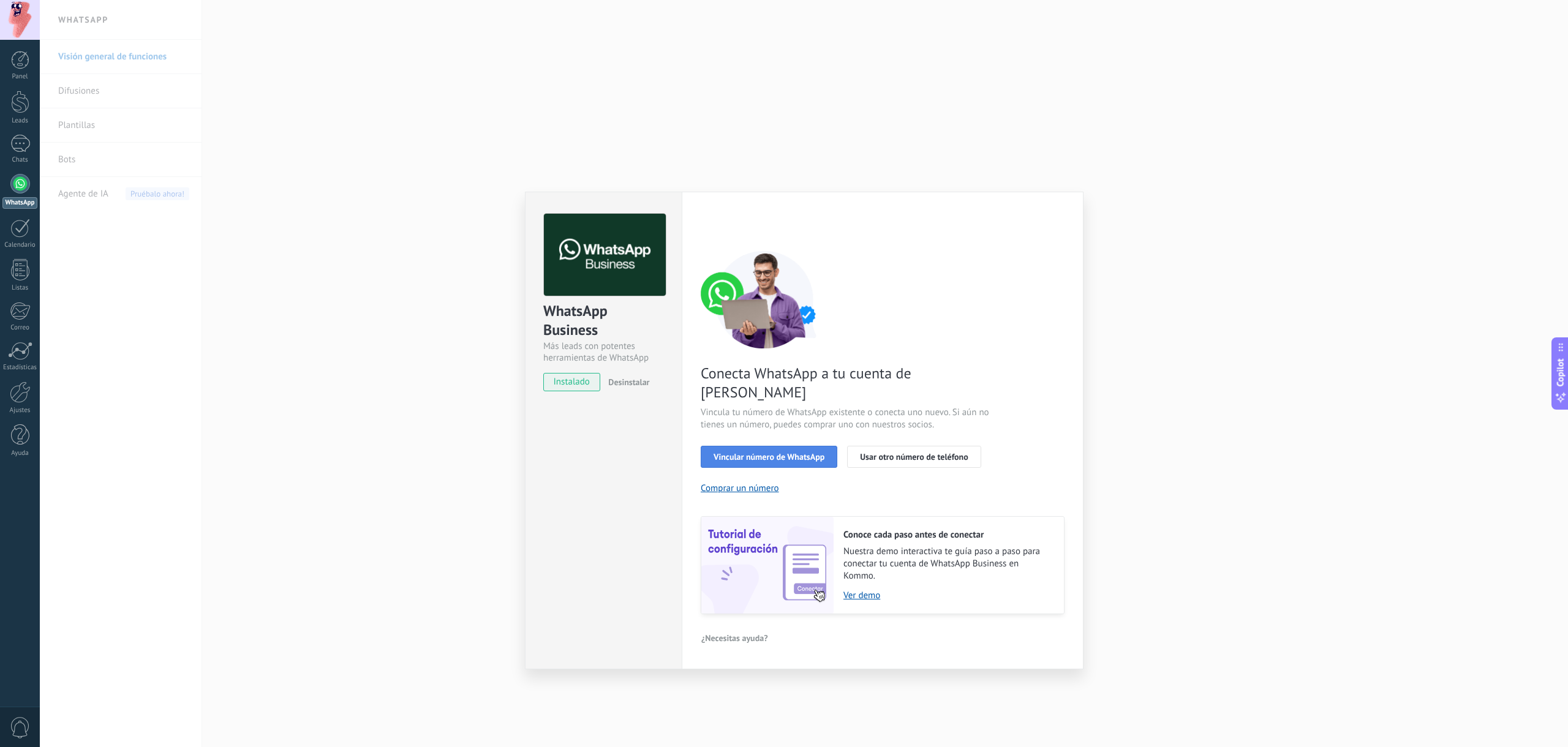
click at [762, 452] on span "Vincular número de WhatsApp" at bounding box center [769, 456] width 111 height 9
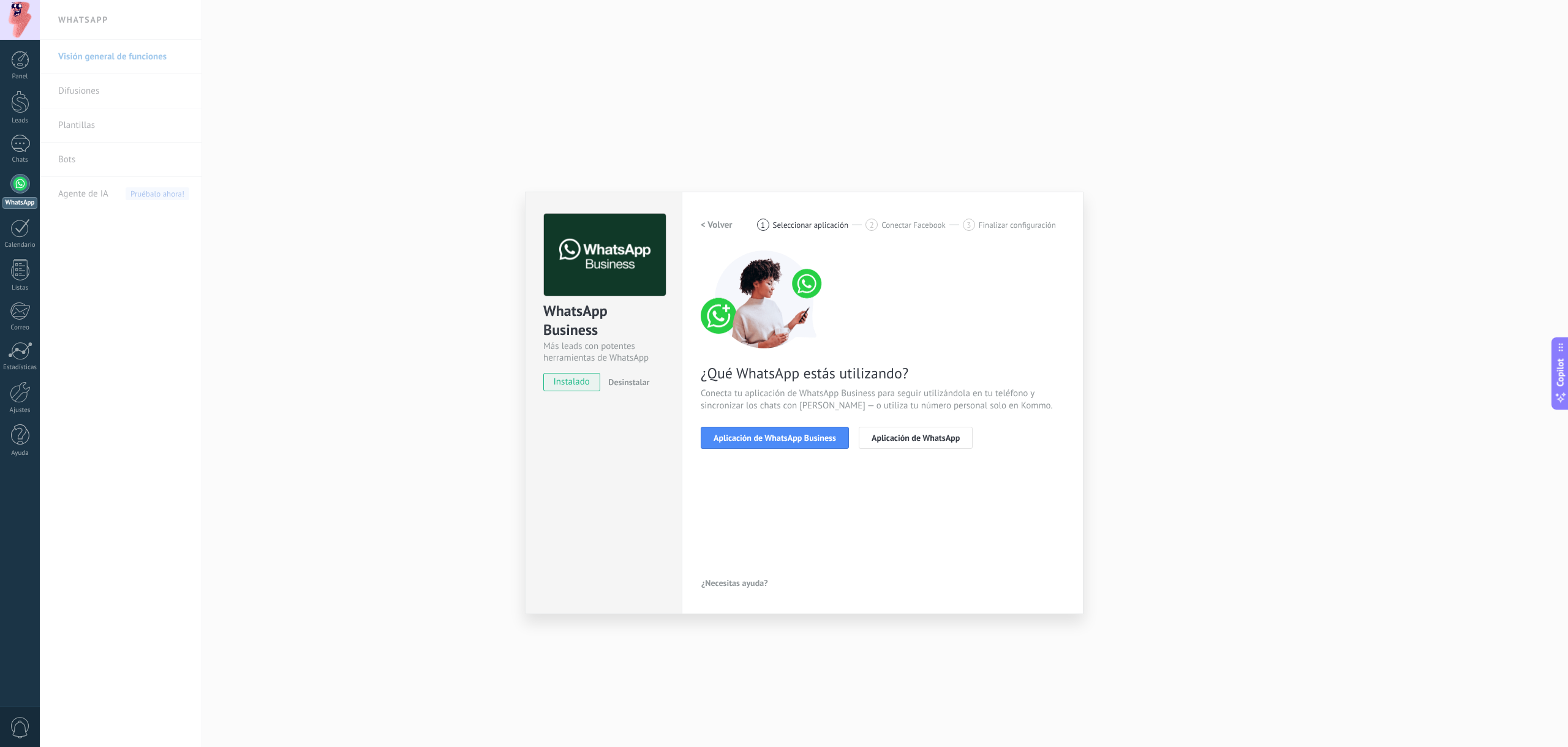
click at [714, 225] on h2 "< Volver" at bounding box center [716, 225] width 32 height 12
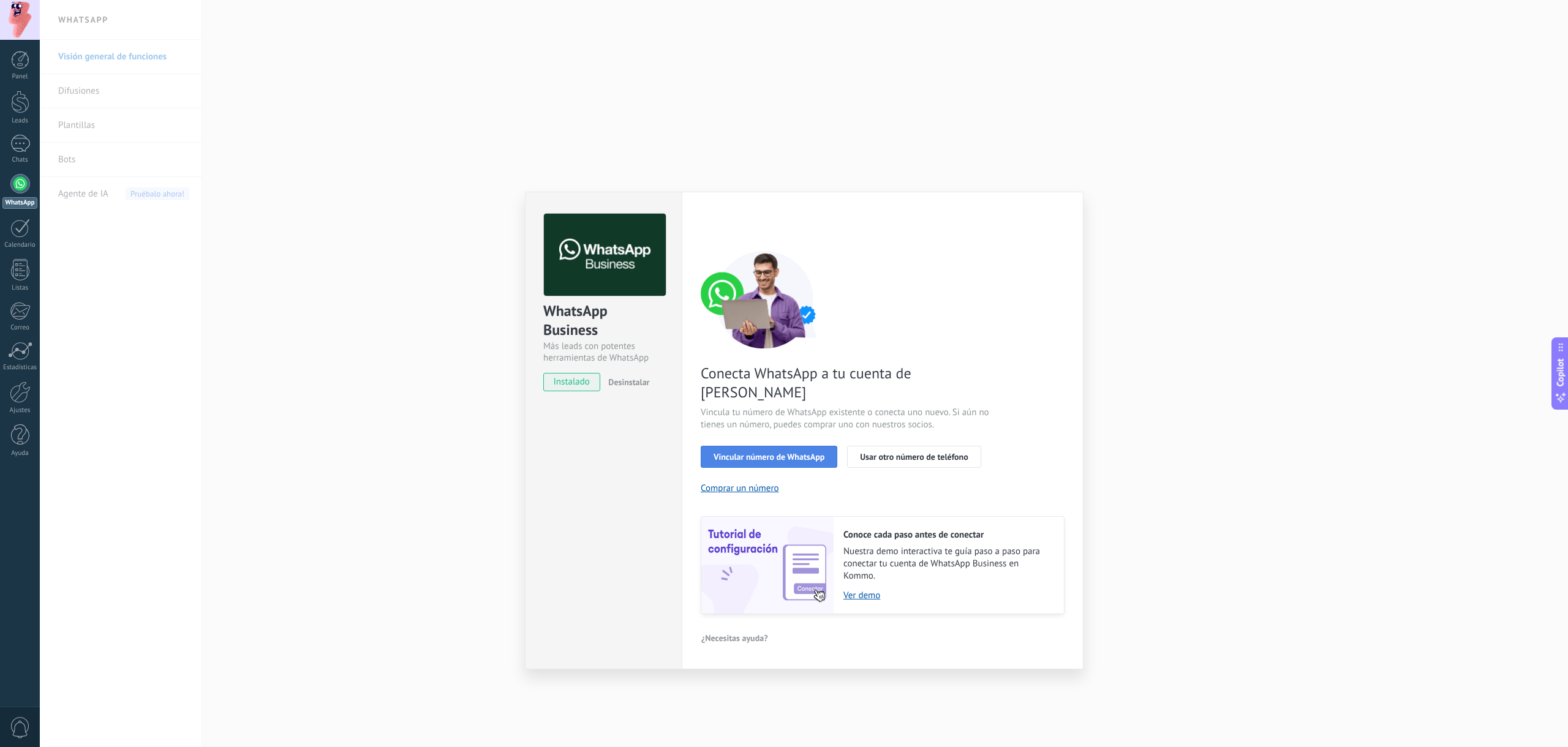
click at [757, 452] on span "Vincular número de WhatsApp" at bounding box center [769, 456] width 111 height 9
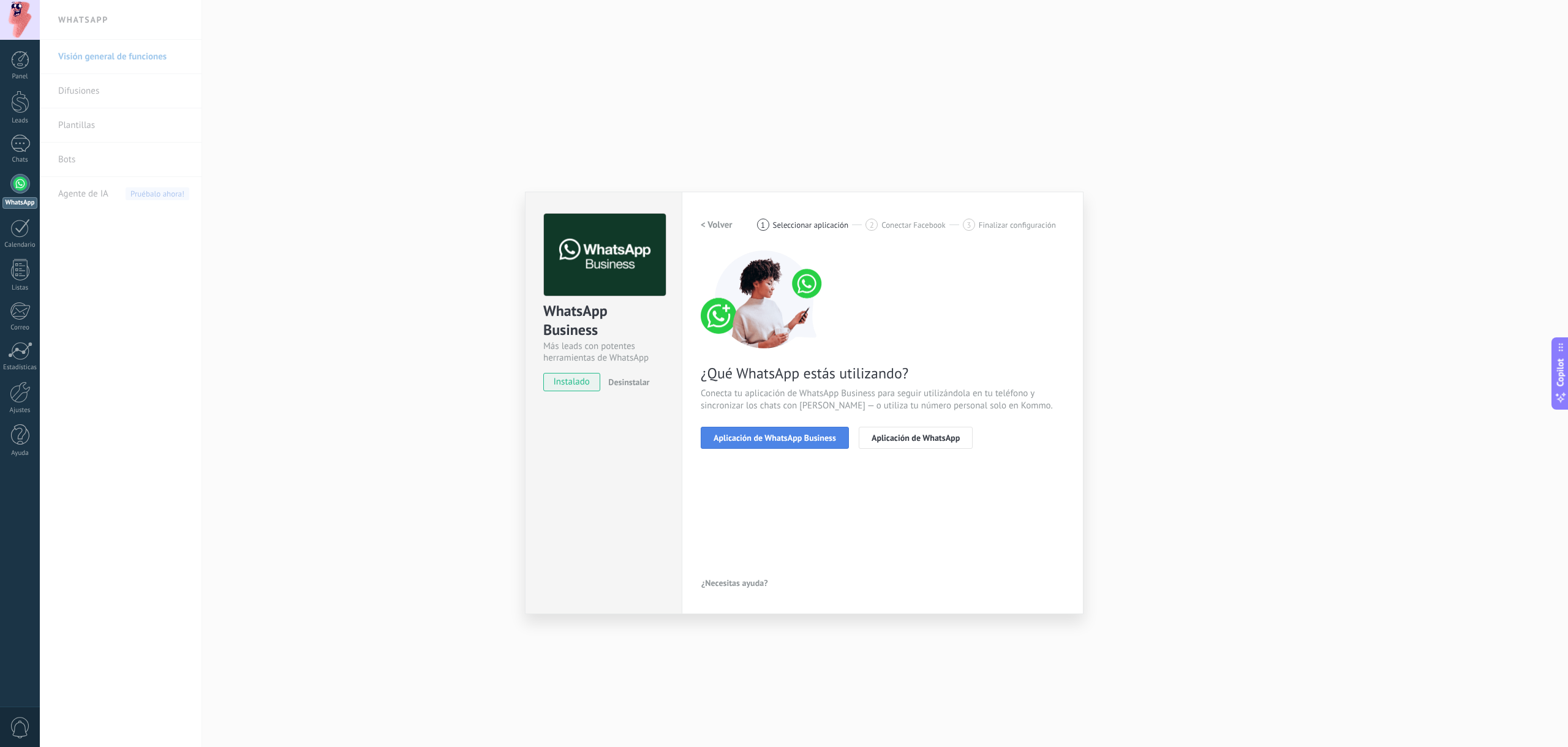
click at [760, 438] on span "Aplicación de WhatsApp Business" at bounding box center [775, 438] width 122 height 9
